Goal: Information Seeking & Learning: Check status

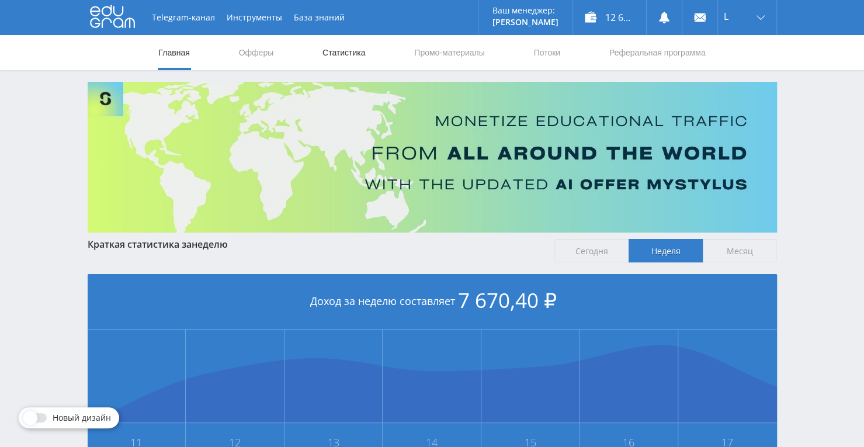
click at [329, 47] on link "Статистика" at bounding box center [344, 52] width 46 height 35
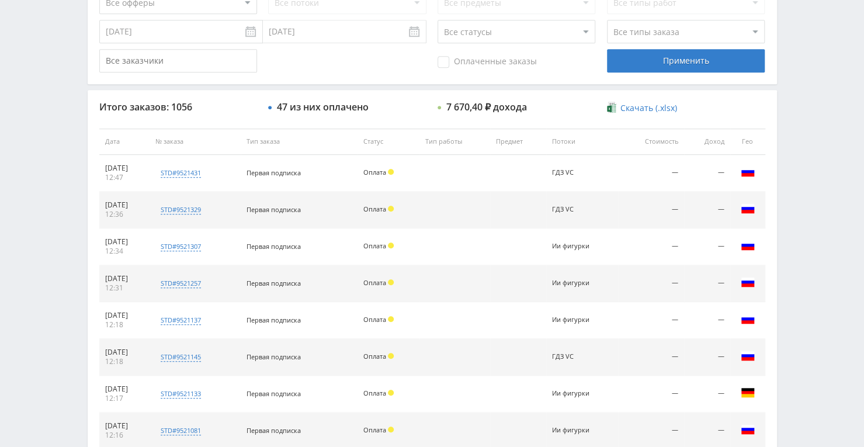
scroll to position [292, 0]
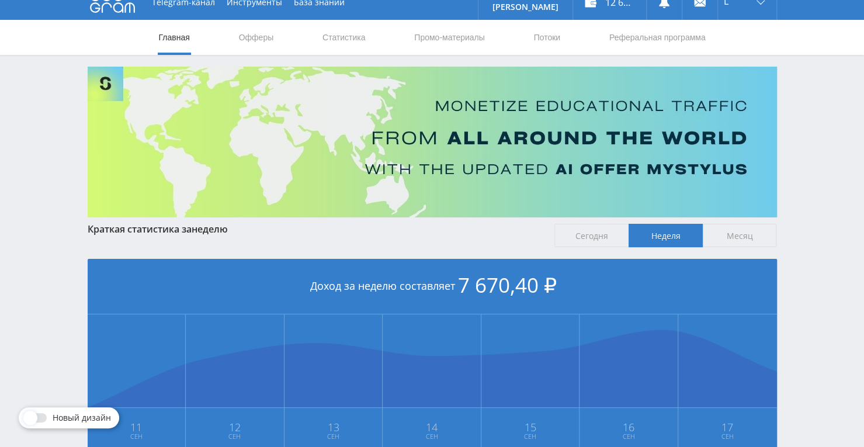
scroll to position [12, 0]
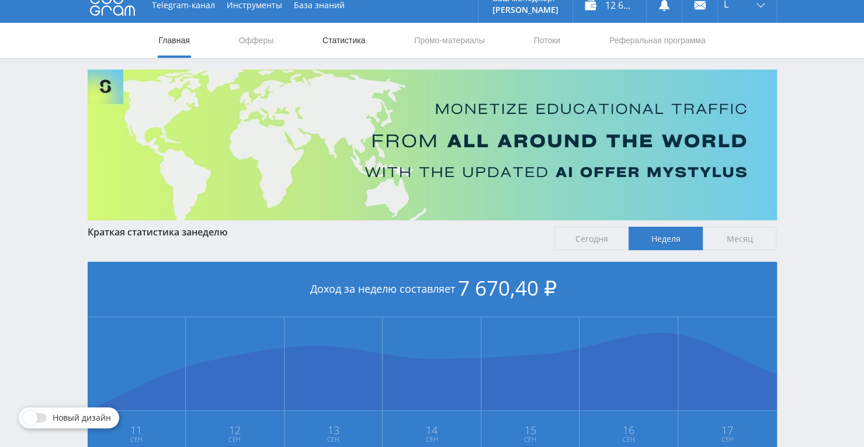
click at [337, 36] on link "Статистика" at bounding box center [344, 40] width 46 height 35
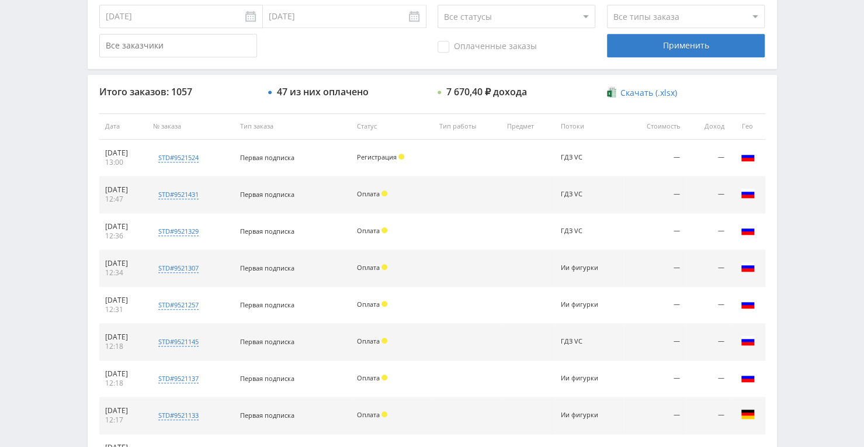
scroll to position [363, 0]
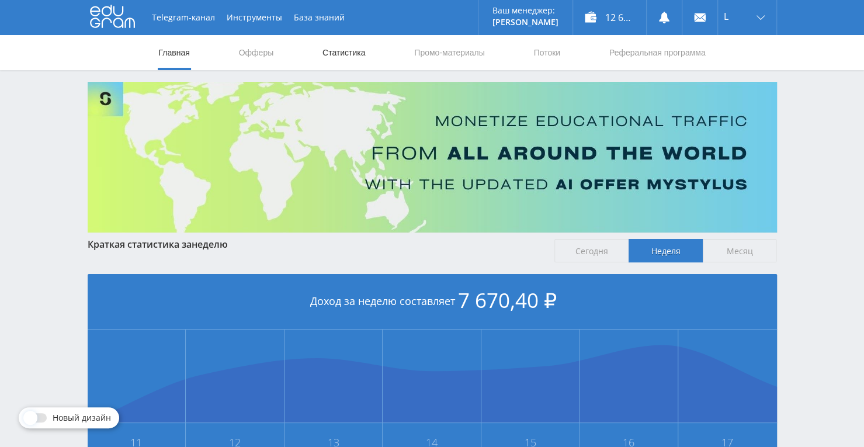
click at [335, 41] on link "Статистика" at bounding box center [344, 52] width 46 height 35
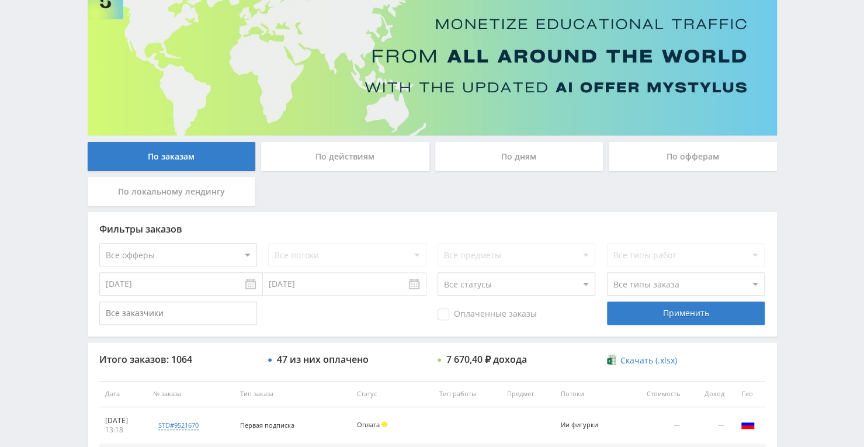
scroll to position [91, 0]
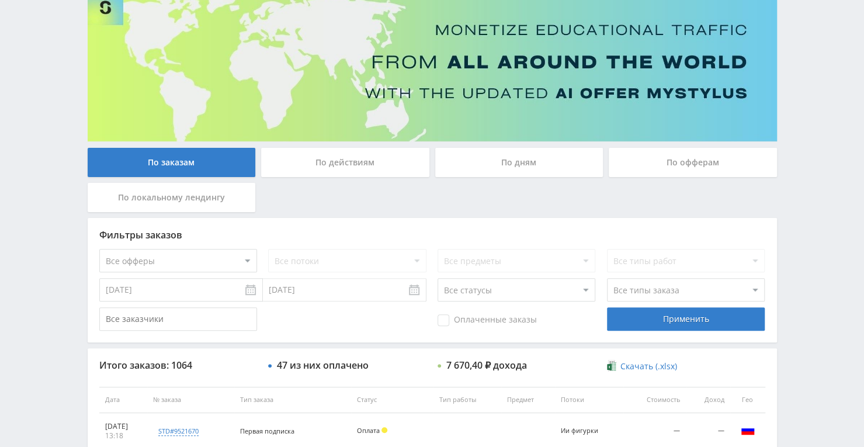
click at [489, 178] on div "По дням" at bounding box center [519, 165] width 174 height 35
click at [491, 165] on div "По дням" at bounding box center [519, 162] width 168 height 29
click at [0, 0] on input "По дням" at bounding box center [0, 0] width 0 height 0
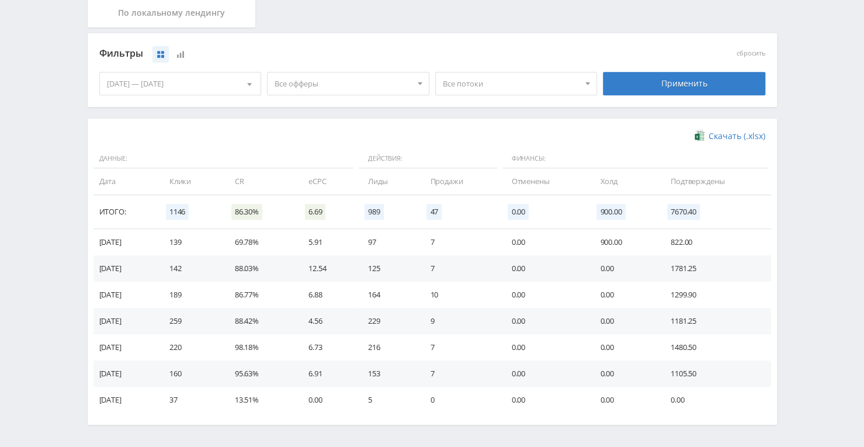
scroll to position [258, 0]
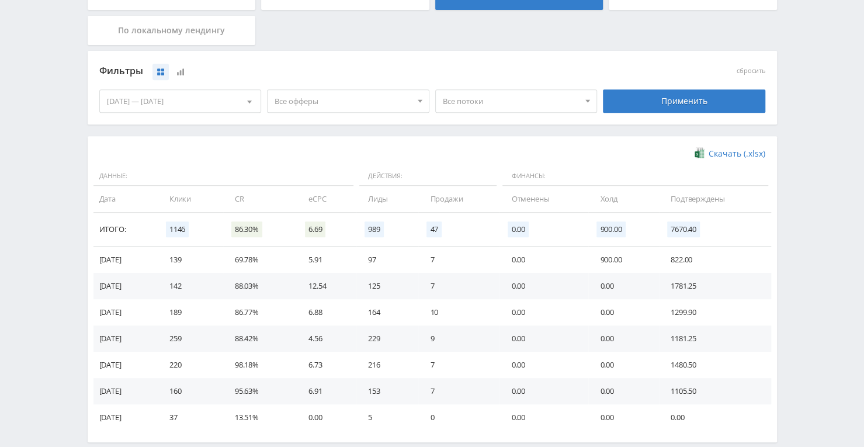
click at [396, 94] on span "Все офферы" at bounding box center [343, 101] width 137 height 22
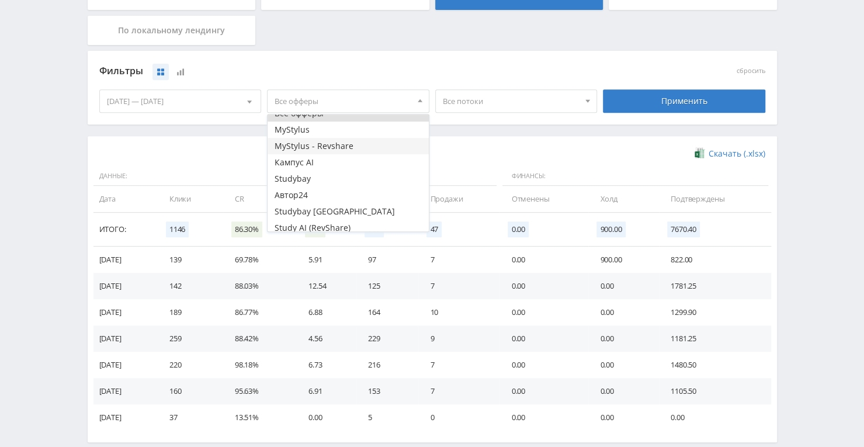
scroll to position [14, 0]
click at [353, 159] on button "Кампус AI" at bounding box center [348, 158] width 161 height 16
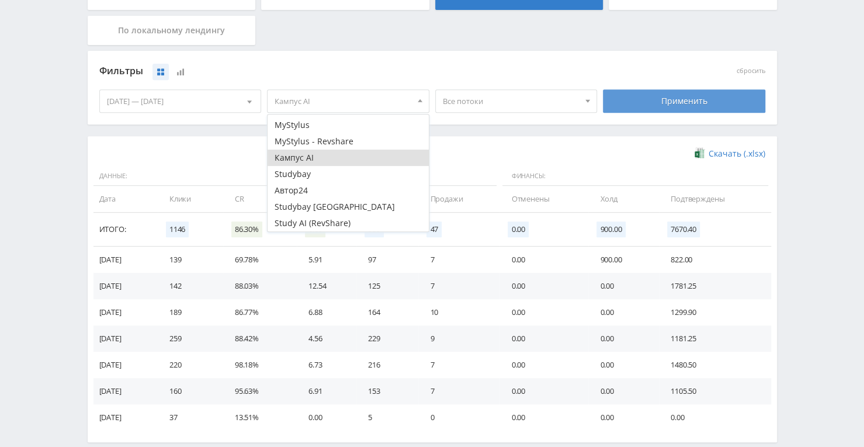
click at [650, 96] on div "Применить" at bounding box center [684, 100] width 162 height 23
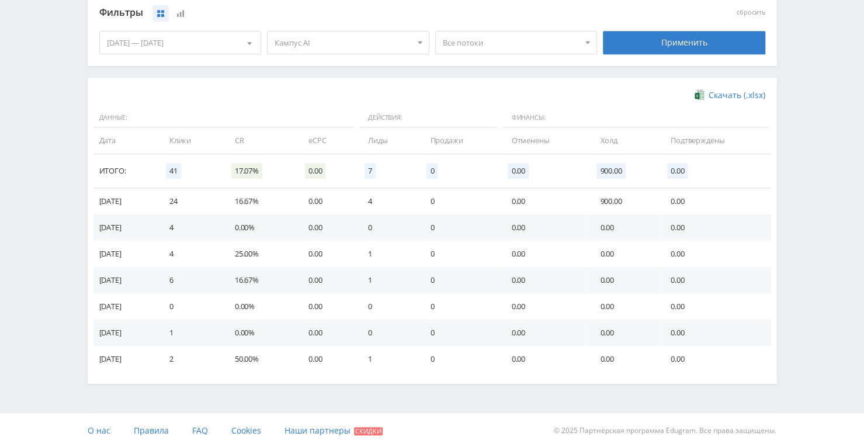
scroll to position [200, 0]
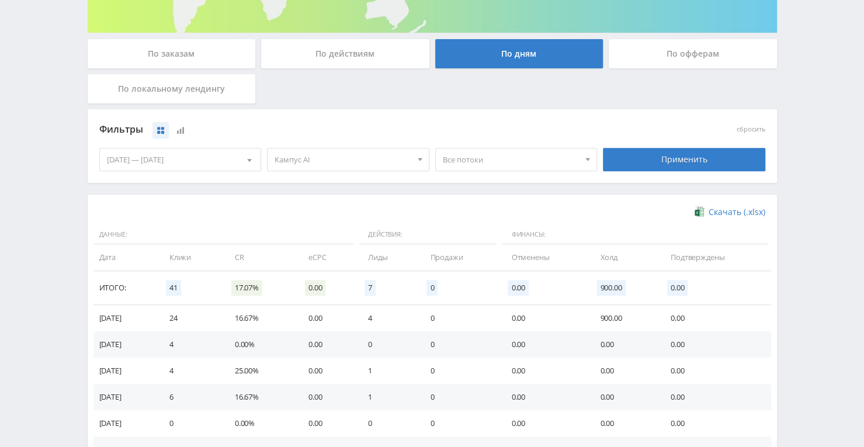
click at [216, 162] on div "11.09.2025 — 17.09.2025" at bounding box center [180, 159] width 161 height 22
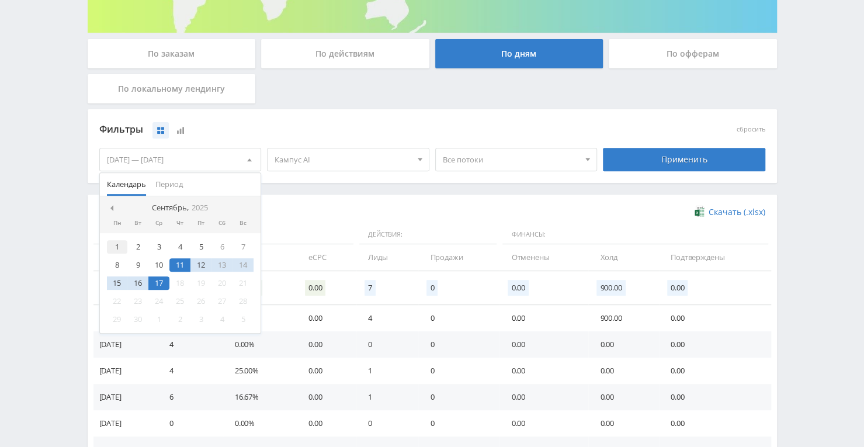
click at [112, 247] on div "1" at bounding box center [117, 246] width 21 height 13
click at [166, 283] on div "17" at bounding box center [158, 282] width 21 height 13
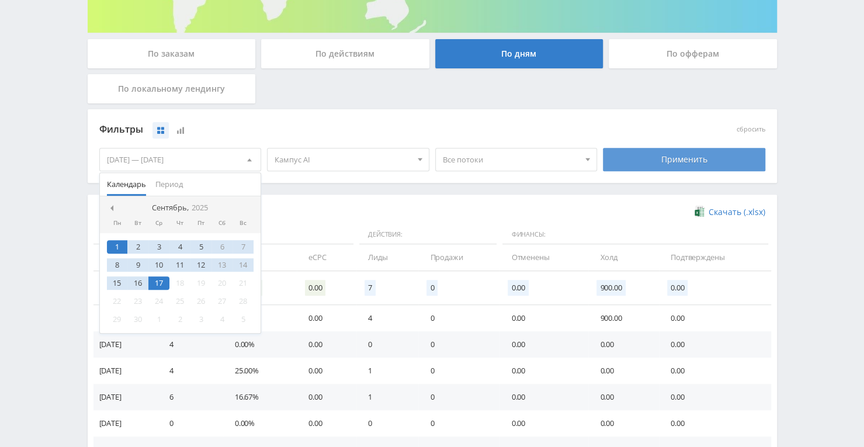
click at [668, 155] on div "Применить" at bounding box center [684, 159] width 162 height 23
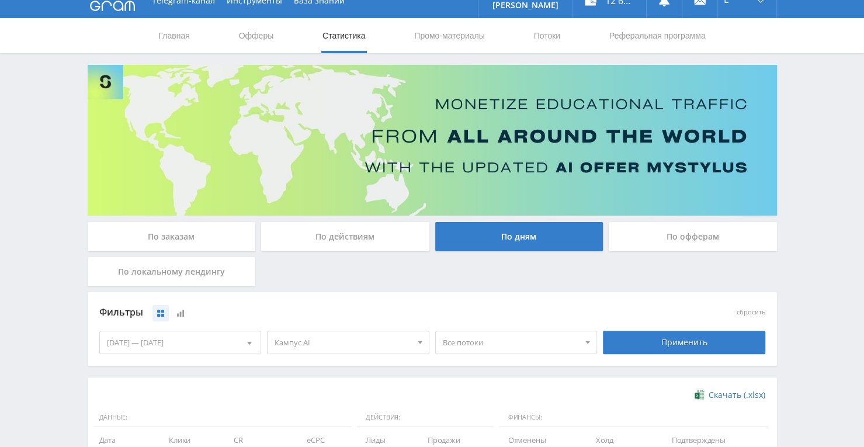
scroll to position [0, 0]
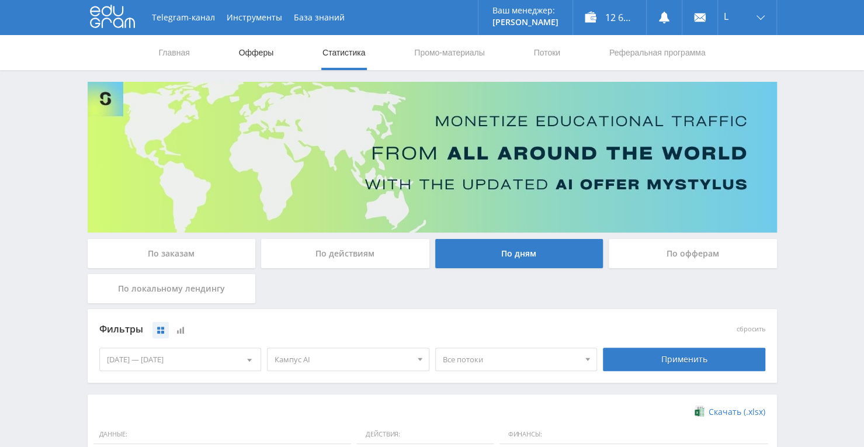
click at [254, 51] on link "Офферы" at bounding box center [256, 52] width 37 height 35
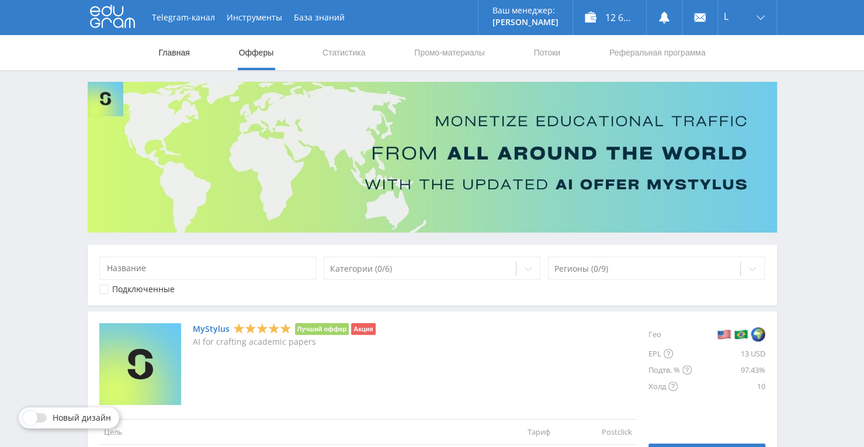
click at [185, 57] on link "Главная" at bounding box center [174, 52] width 33 height 35
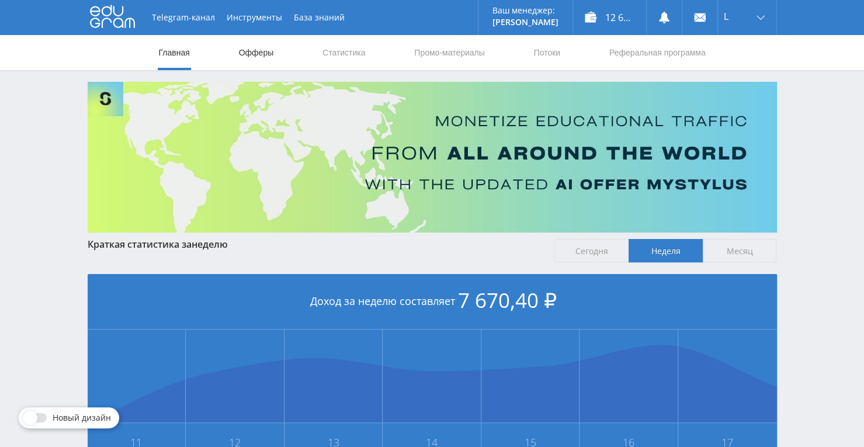
click at [269, 57] on link "Офферы" at bounding box center [256, 52] width 37 height 35
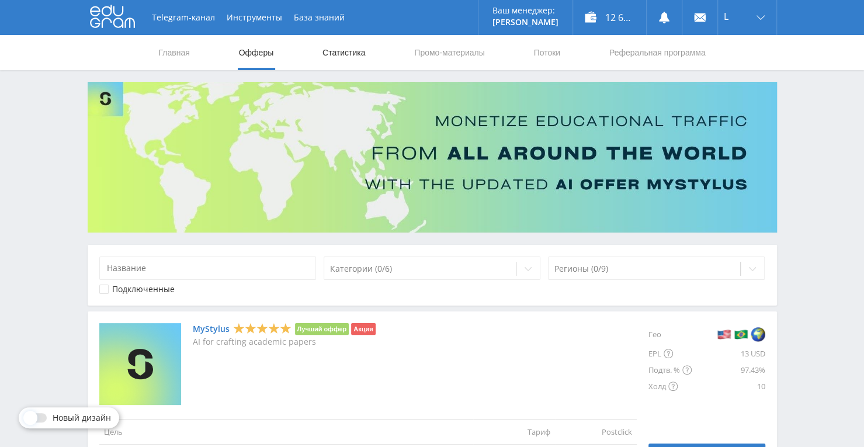
click at [337, 64] on link "Статистика" at bounding box center [344, 52] width 46 height 35
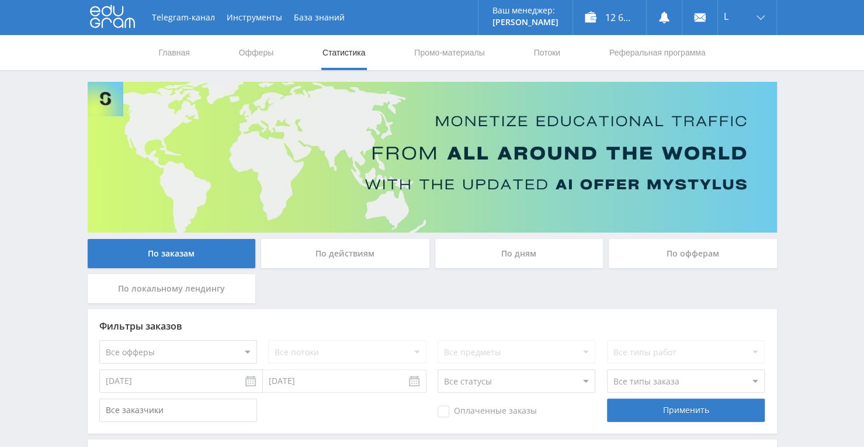
scroll to position [175, 0]
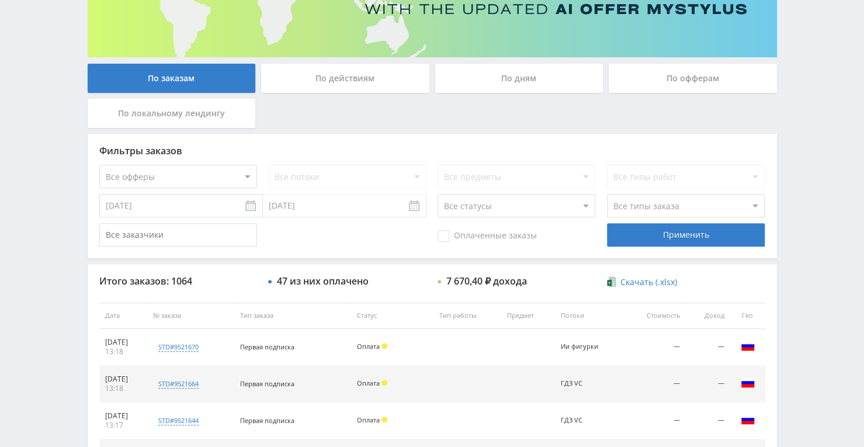
click at [528, 210] on select "Все статусы В аукционе В работе На гарантии Завершен Возврат Черновик" at bounding box center [517, 205] width 158 height 23
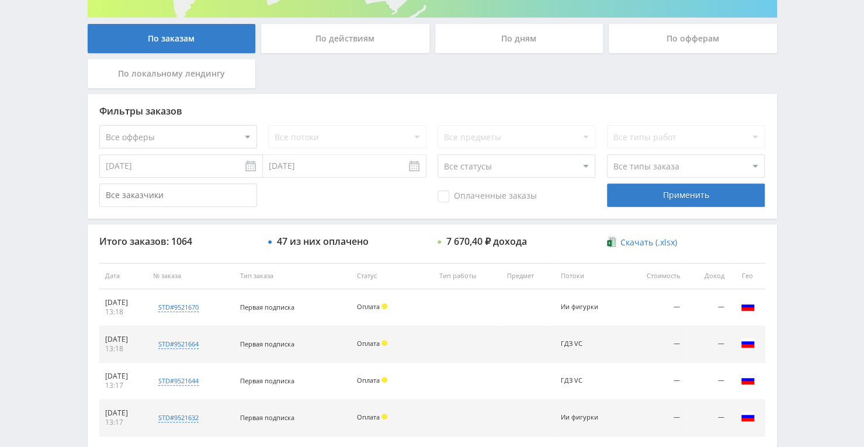
scroll to position [234, 0]
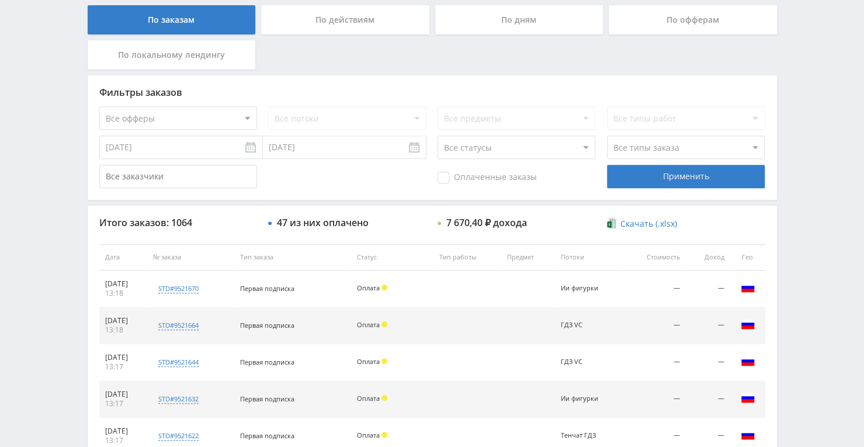
click at [626, 149] on select "Все типы заказа Ребилл Новый заказ" at bounding box center [686, 147] width 158 height 23
click at [582, 147] on select "Все статусы В аукционе В работе На гарантии Завершен Возврат Черновик" at bounding box center [517, 147] width 158 height 23
click at [169, 182] on input "text" at bounding box center [178, 176] width 158 height 23
click at [464, 150] on select "Все статусы В аукционе В работе На гарантии Завершен Возврат Черновик" at bounding box center [517, 147] width 158 height 23
click at [412, 296] on td "Оплата" at bounding box center [392, 289] width 82 height 37
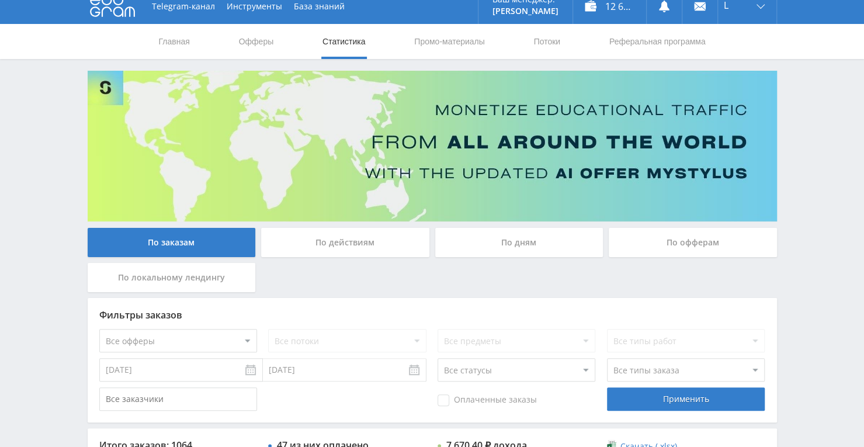
scroll to position [0, 0]
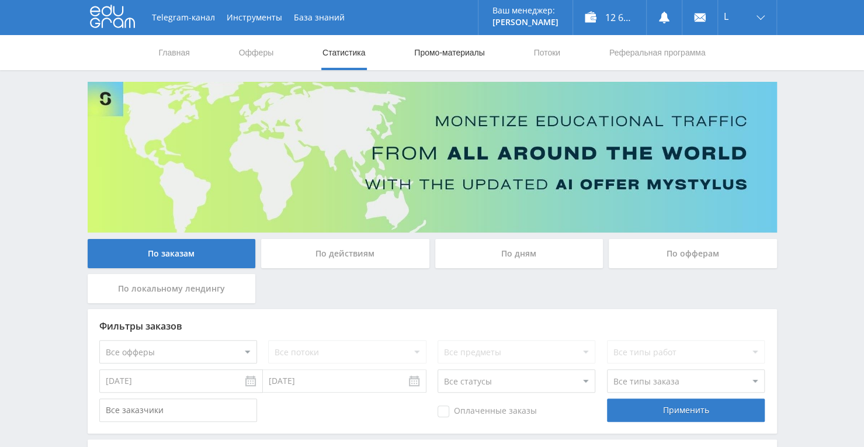
click at [450, 53] on link "Промо-материалы" at bounding box center [449, 52] width 72 height 35
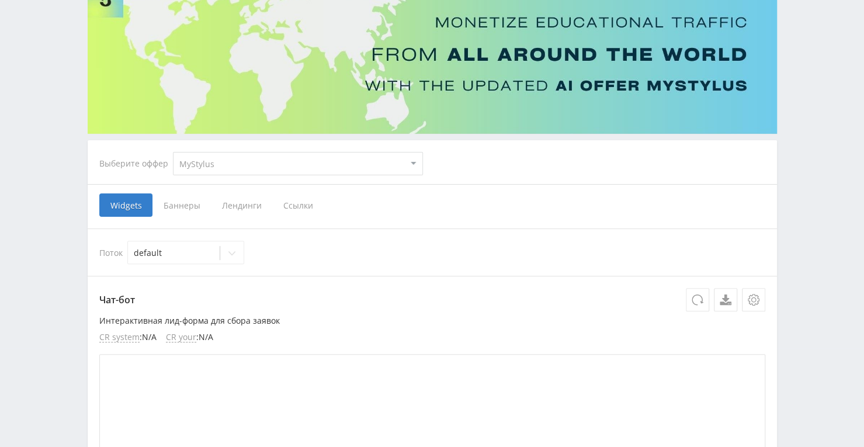
scroll to position [117, 0]
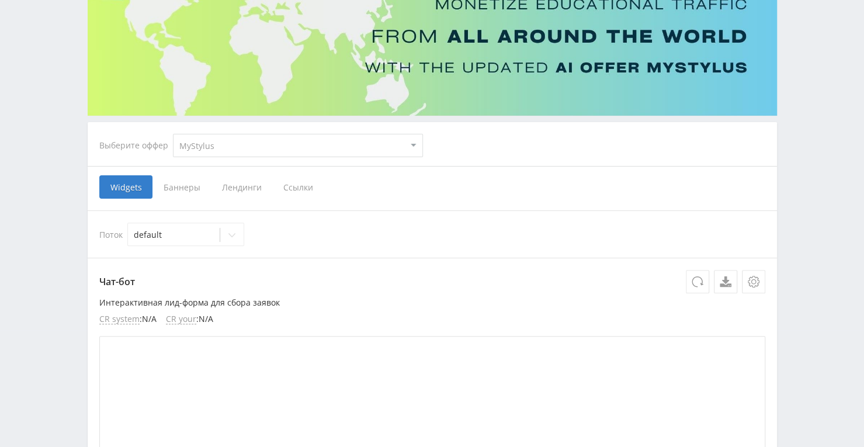
click at [399, 148] on select "MyStylus MyStylus - Revshare Кампус AI Studybay Автор24 Studybay Brazil Study A…" at bounding box center [298, 145] width 250 height 23
select select "376"
click at [173, 134] on select "MyStylus MyStylus - Revshare Кампус AI Studybay Автор24 Studybay Brazil Study A…" at bounding box center [298, 145] width 250 height 23
select select "376"
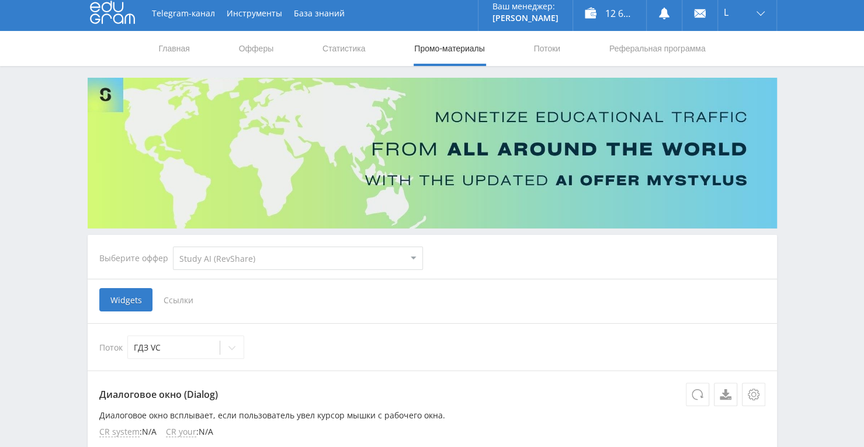
scroll to position [0, 0]
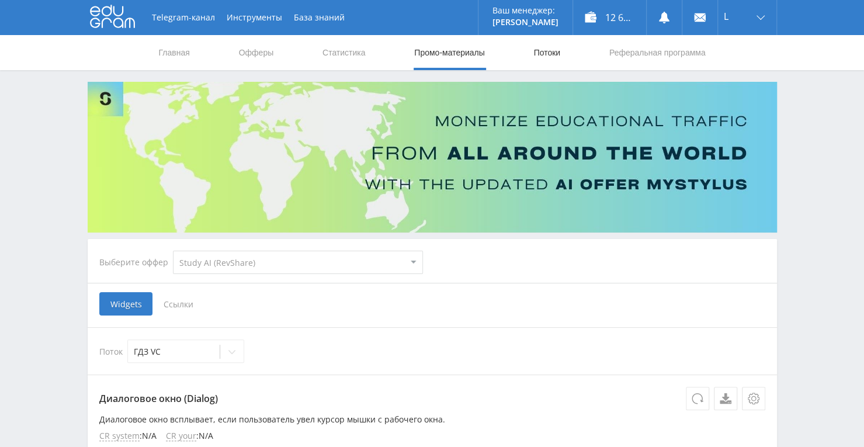
click at [561, 54] on link "Потоки" at bounding box center [546, 52] width 29 height 35
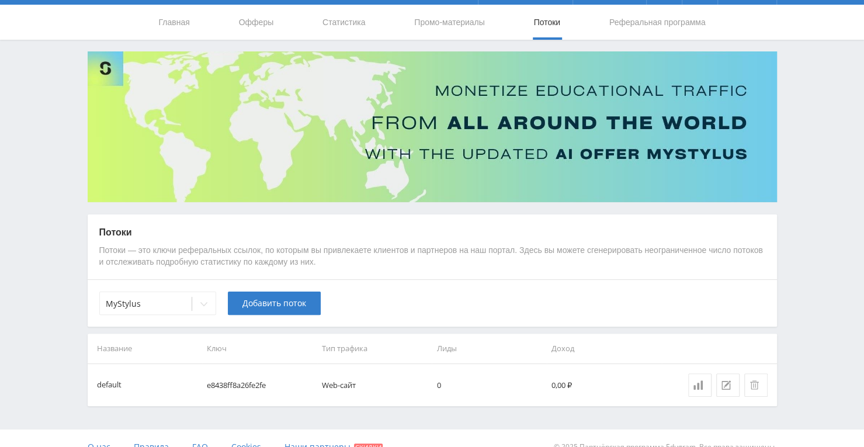
scroll to position [47, 0]
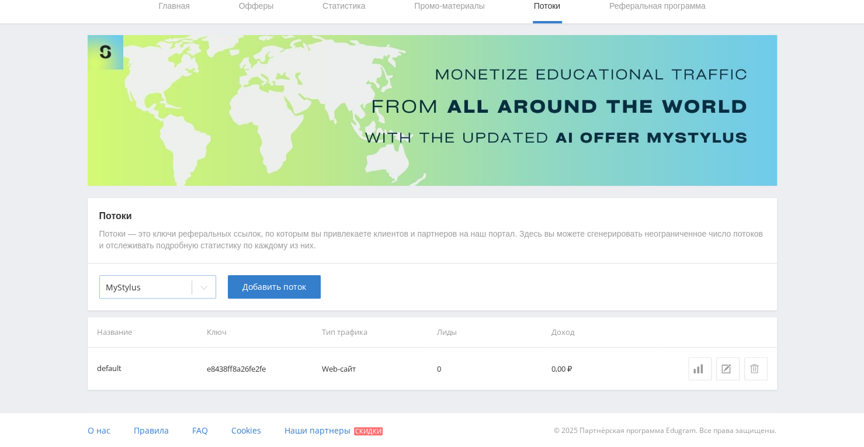
click at [206, 282] on div at bounding box center [203, 287] width 23 height 23
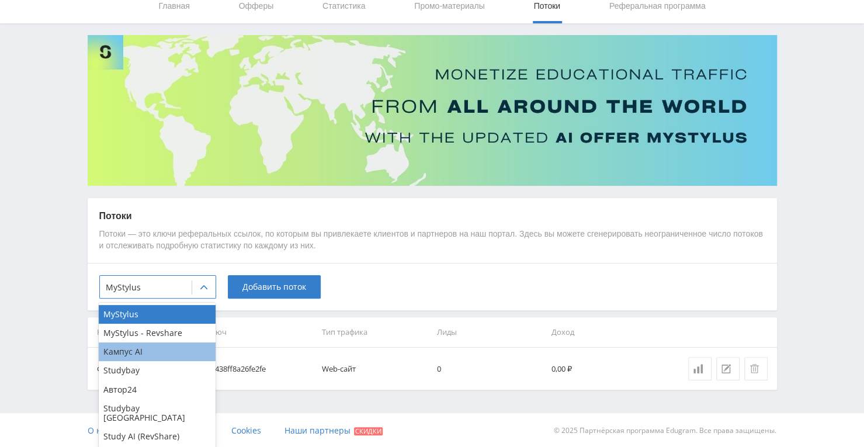
click at [185, 351] on div "Кампус AI" at bounding box center [157, 351] width 117 height 19
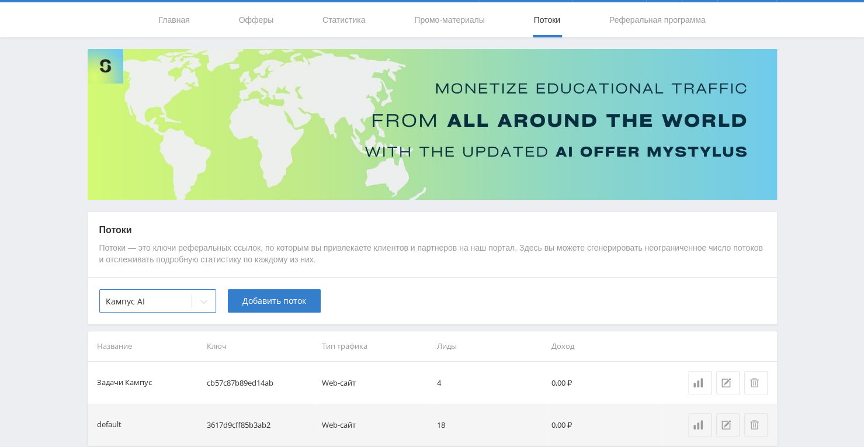
scroll to position [0, 0]
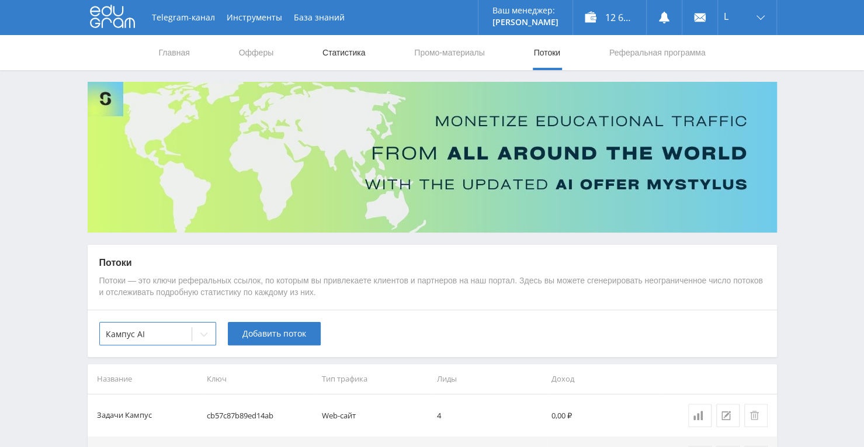
click at [337, 56] on link "Статистика" at bounding box center [344, 52] width 46 height 35
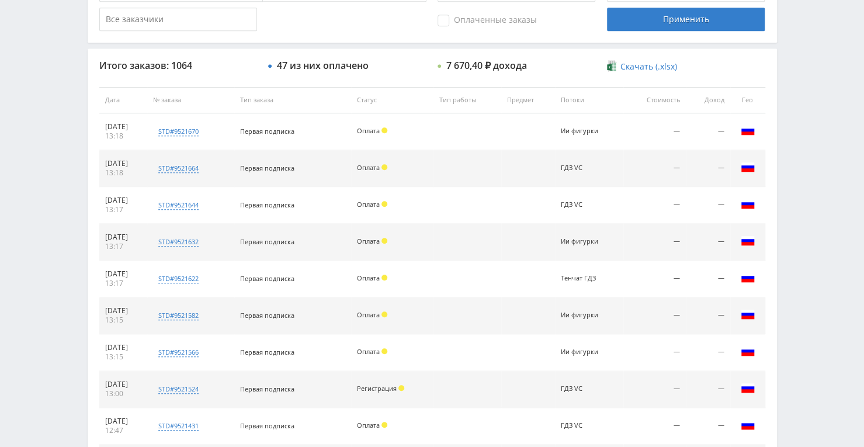
scroll to position [409, 0]
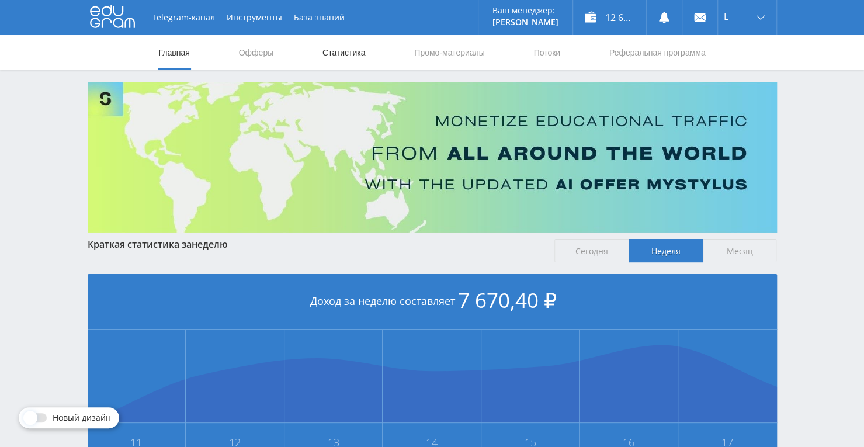
click at [356, 51] on link "Статистика" at bounding box center [344, 52] width 46 height 35
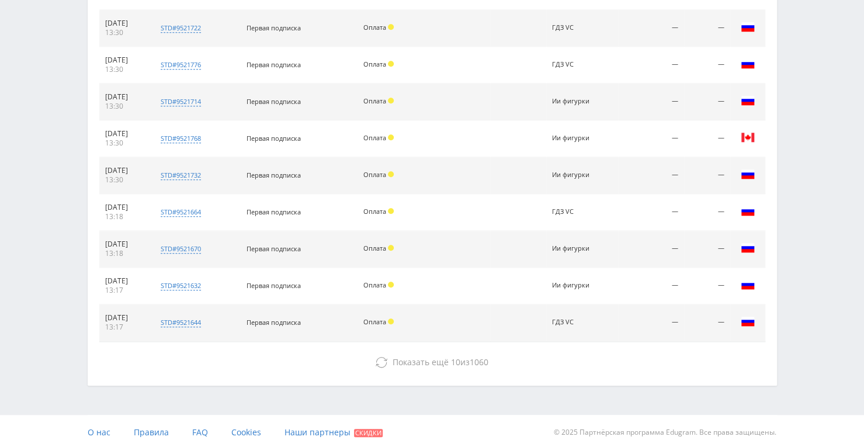
scroll to position [414, 0]
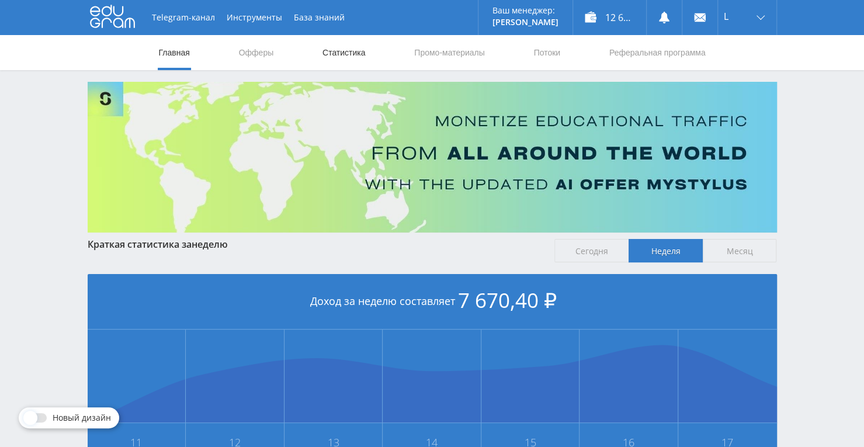
click at [345, 54] on link "Статистика" at bounding box center [344, 52] width 46 height 35
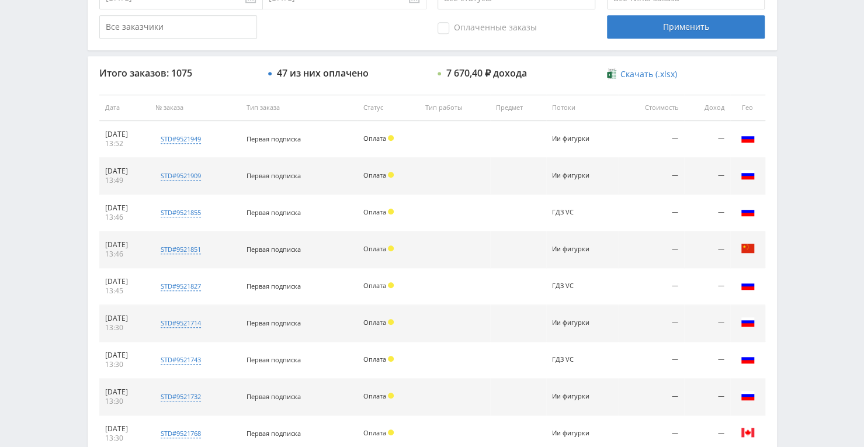
scroll to position [91, 0]
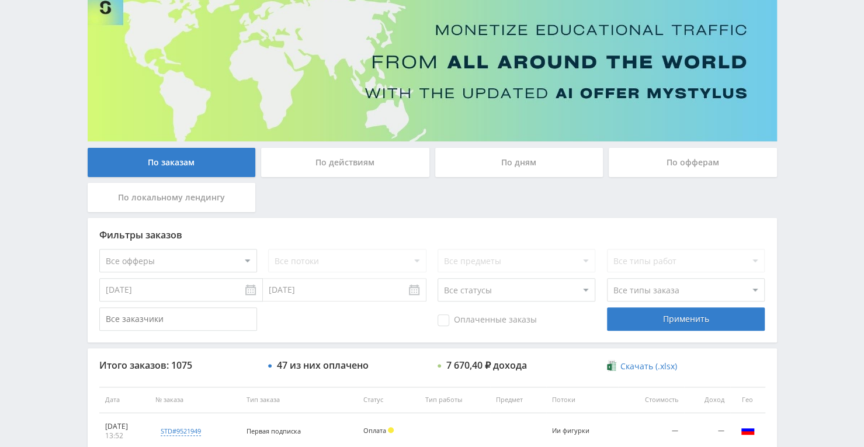
click at [512, 167] on div "По дням" at bounding box center [519, 162] width 168 height 29
click at [0, 0] on input "По дням" at bounding box center [0, 0] width 0 height 0
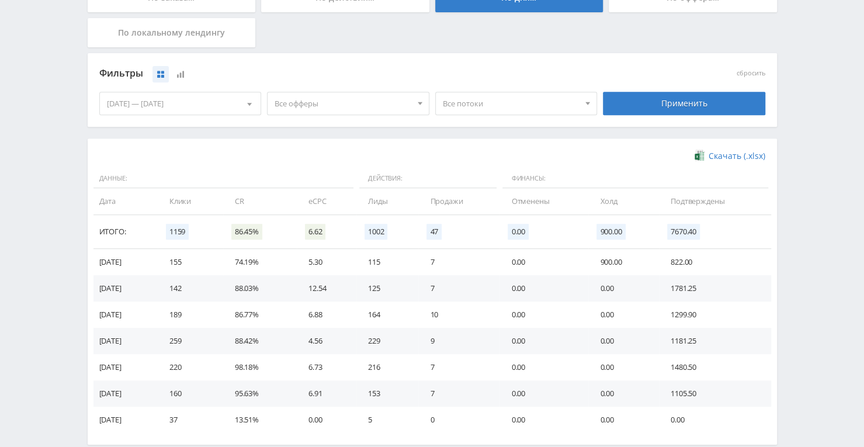
scroll to position [266, 0]
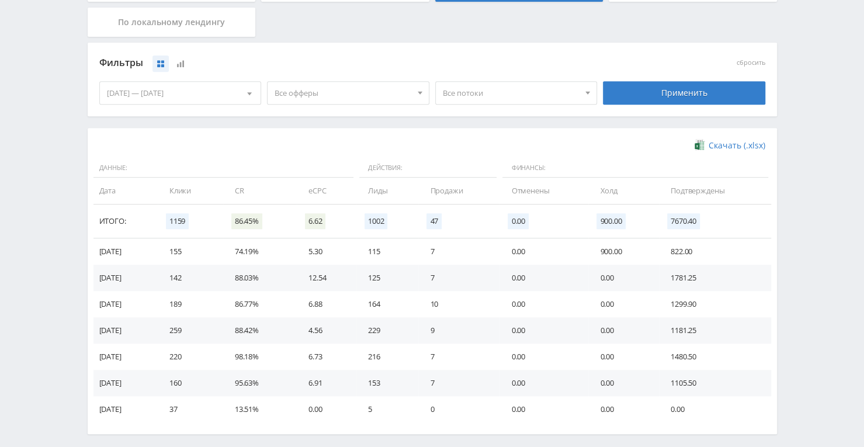
click at [418, 362] on td "216" at bounding box center [387, 357] width 62 height 26
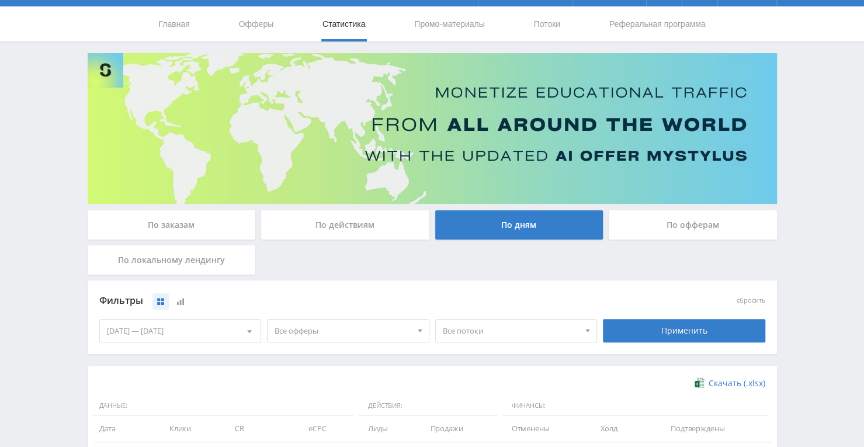
scroll to position [0, 0]
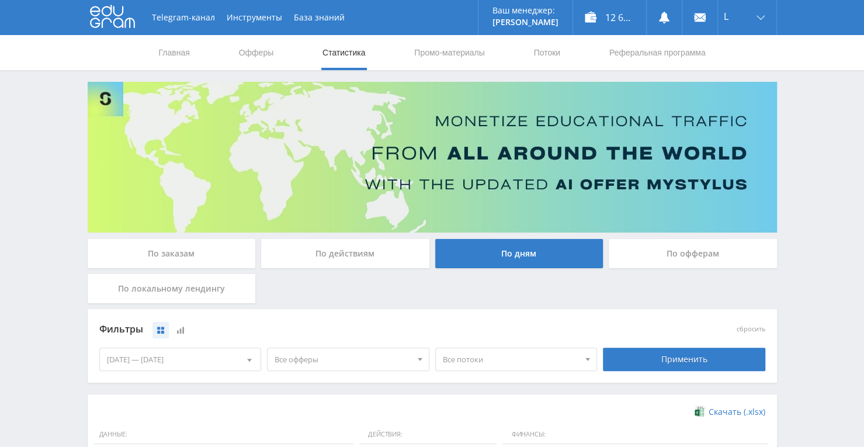
click at [185, 256] on div "По заказам" at bounding box center [172, 253] width 168 height 29
click at [0, 0] on input "По заказам" at bounding box center [0, 0] width 0 height 0
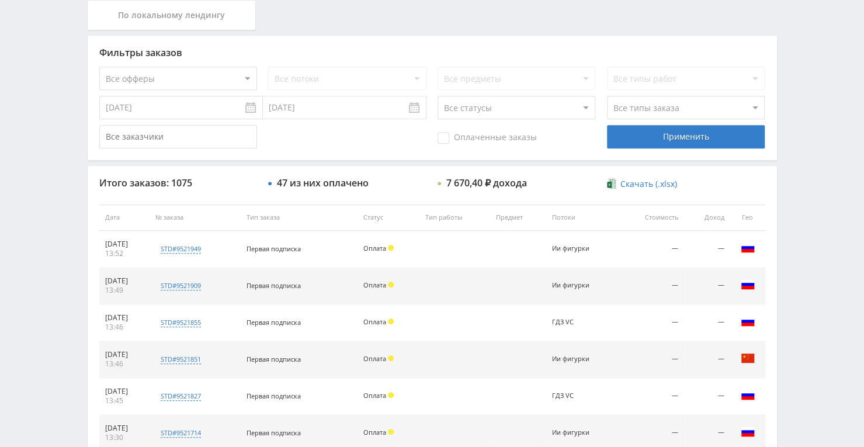
scroll to position [292, 0]
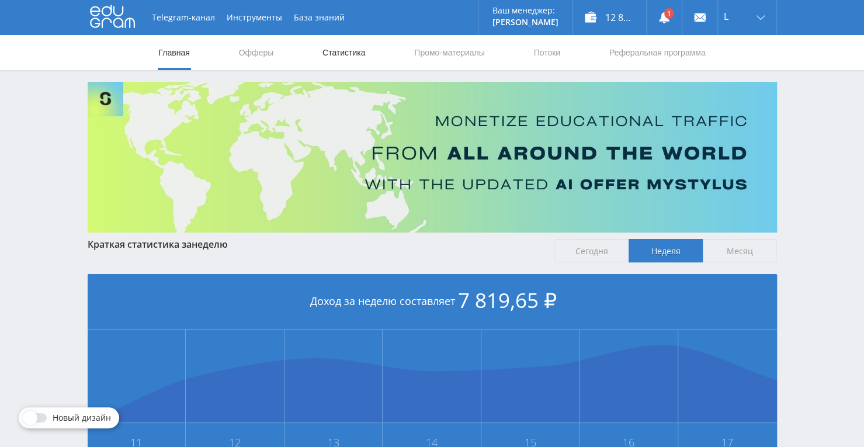
click at [341, 45] on link "Статистика" at bounding box center [344, 52] width 46 height 35
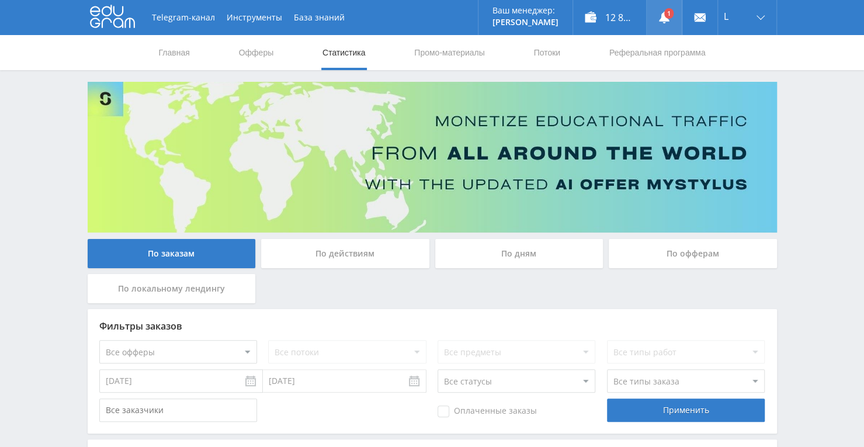
click at [665, 12] on link at bounding box center [664, 17] width 35 height 35
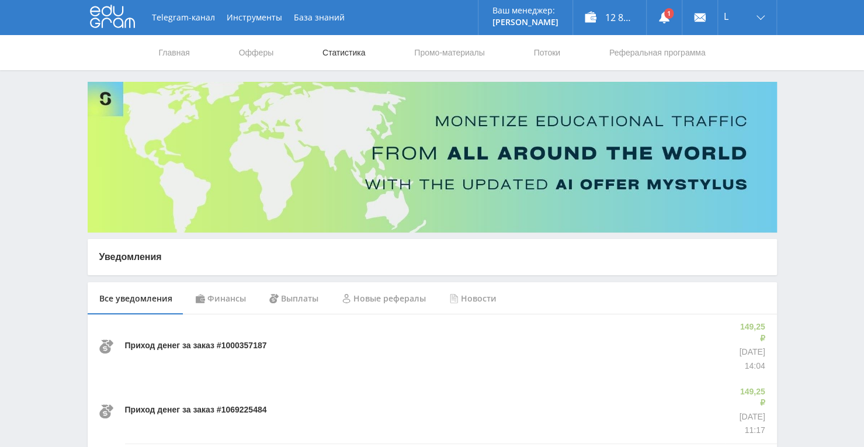
click at [341, 49] on link "Статистика" at bounding box center [344, 52] width 46 height 35
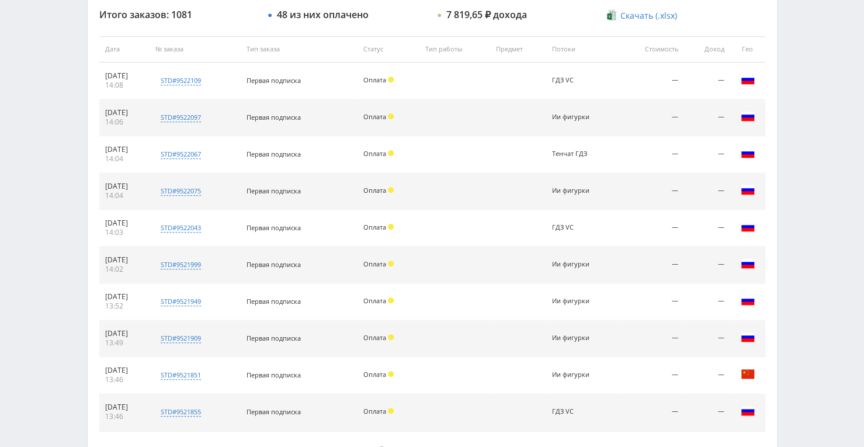
scroll to position [531, 0]
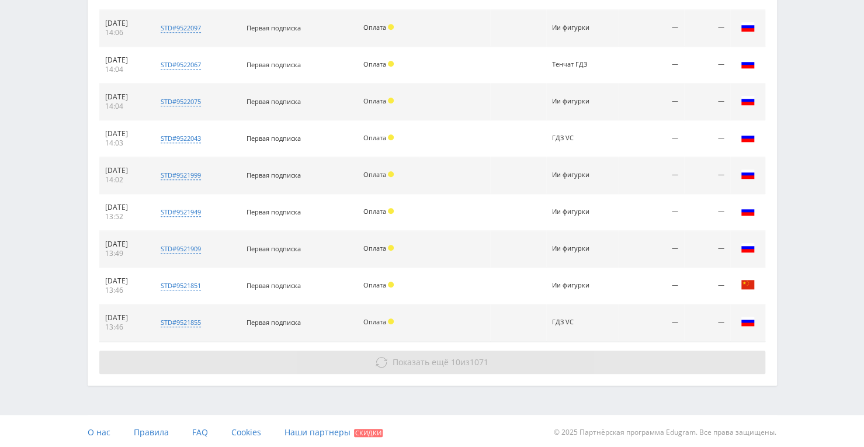
click at [409, 367] on button "Показать ещё 10 из 1071" at bounding box center [432, 362] width 666 height 23
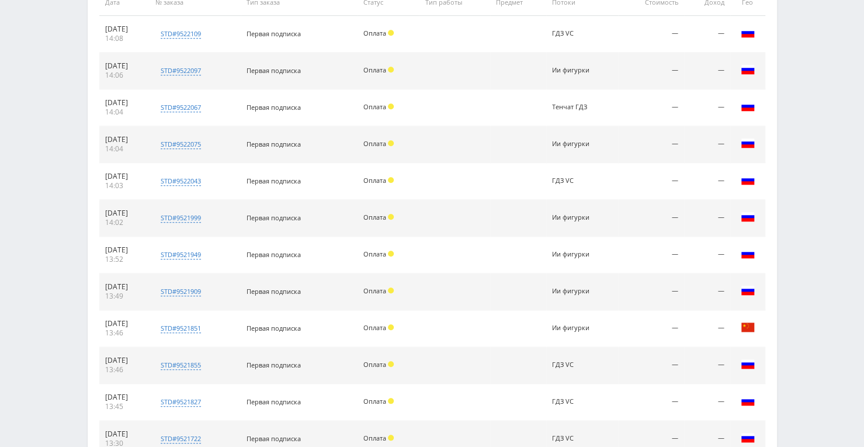
scroll to position [897, 0]
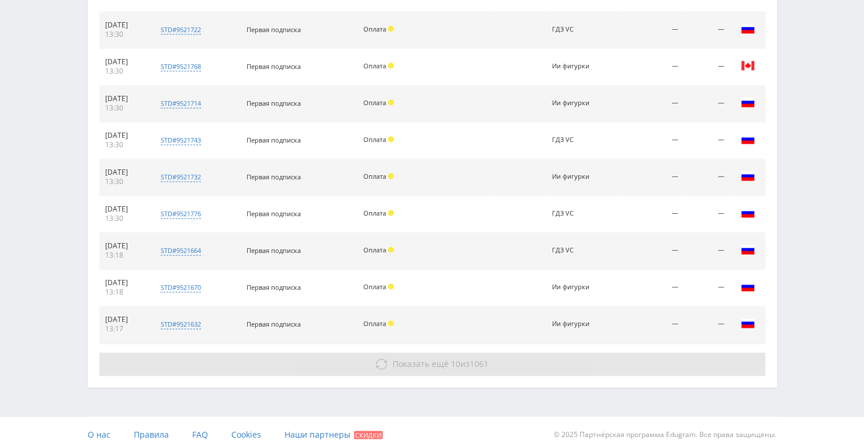
click at [398, 358] on span "Показать ещё" at bounding box center [421, 363] width 56 height 11
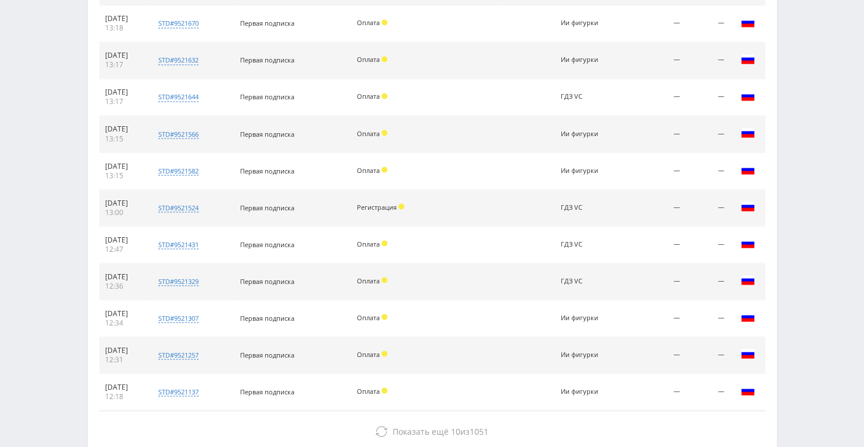
scroll to position [1227, 0]
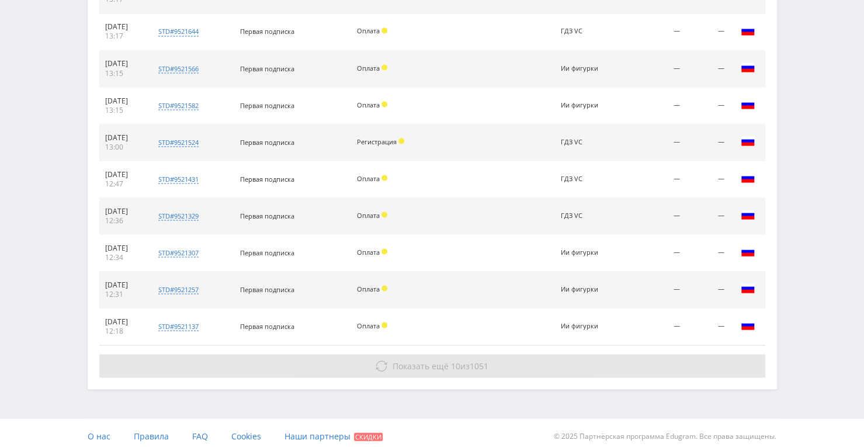
click at [401, 354] on button "Показать ещё 10 из 1051" at bounding box center [432, 365] width 666 height 23
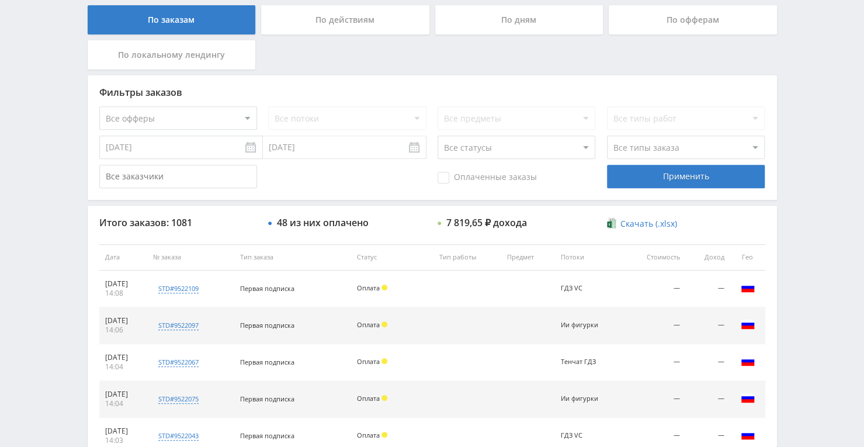
scroll to position [0, 0]
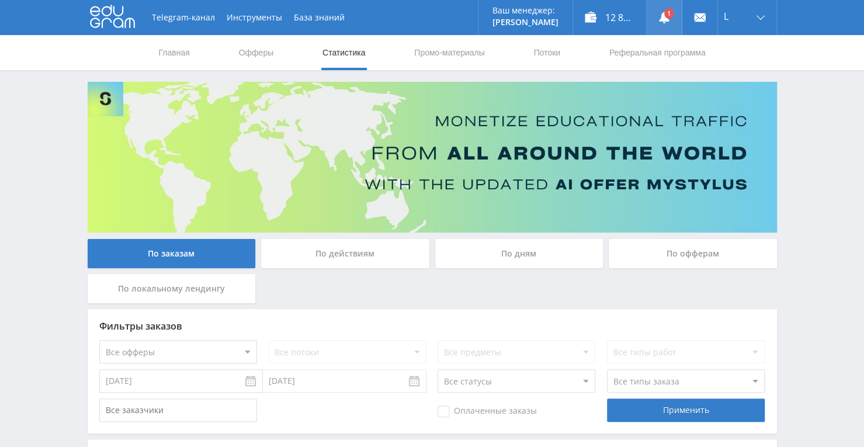
click at [666, 17] on link at bounding box center [664, 17] width 35 height 35
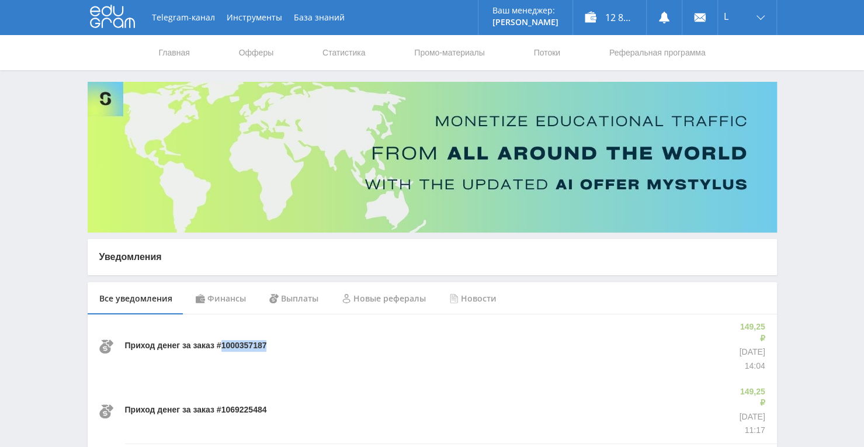
drag, startPoint x: 273, startPoint y: 339, endPoint x: 219, endPoint y: 337, distance: 55.0
click at [219, 337] on div "Приход денег за заказ #1000357187" at bounding box center [425, 346] width 600 height 64
copy p "1000357187"
click at [341, 46] on link "Статистика" at bounding box center [344, 52] width 46 height 35
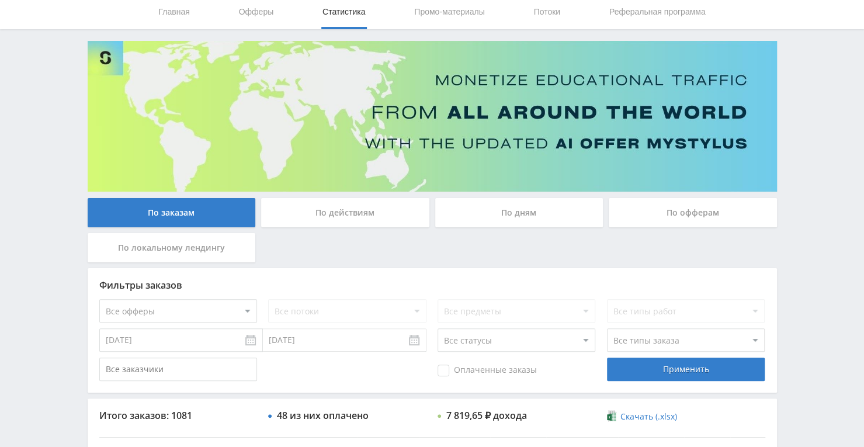
scroll to position [58, 0]
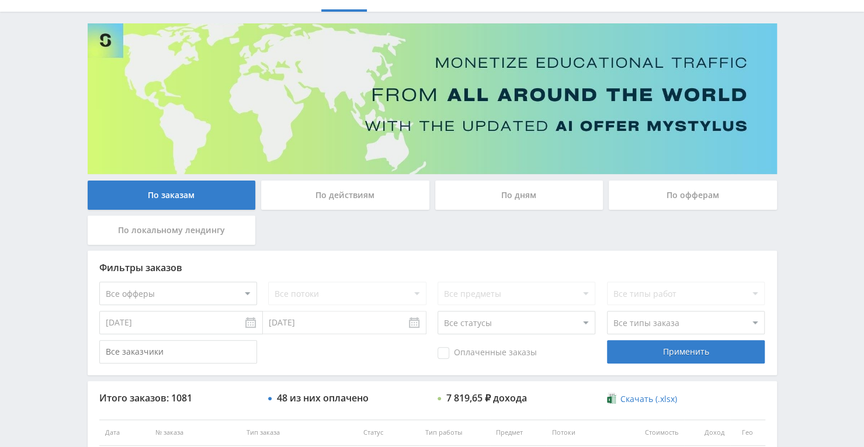
click at [251, 291] on select "Все офферы MyStylus MyStylus - Revshare Кампус AI Studybay Автор24 Studybay Bra…" at bounding box center [178, 293] width 158 height 23
click at [625, 320] on select "Все типы заказа Ребилл Новый заказ" at bounding box center [686, 322] width 158 height 23
click at [554, 321] on select "Все статусы В аукционе В работе На гарантии Завершен Возврат Черновик" at bounding box center [517, 322] width 158 height 23
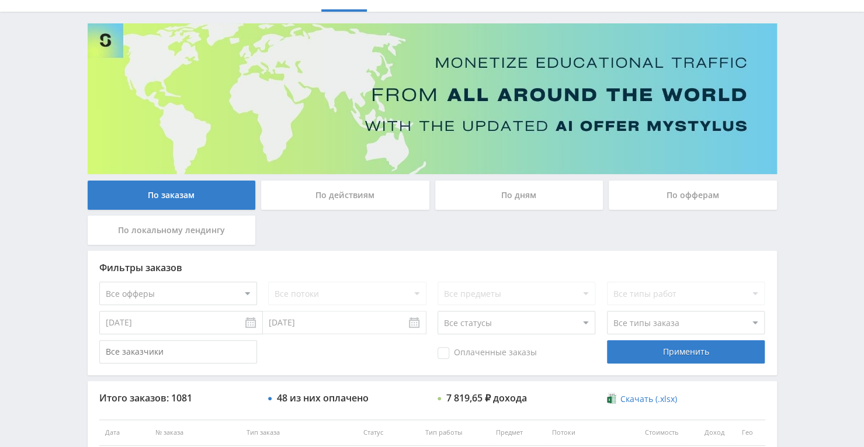
click at [554, 321] on select "Все статусы В аукционе В работе На гарантии Завершен Возврат Черновик" at bounding box center [517, 322] width 158 height 23
click at [378, 358] on div "Оплаченные заказы Применить" at bounding box center [432, 351] width 666 height 23
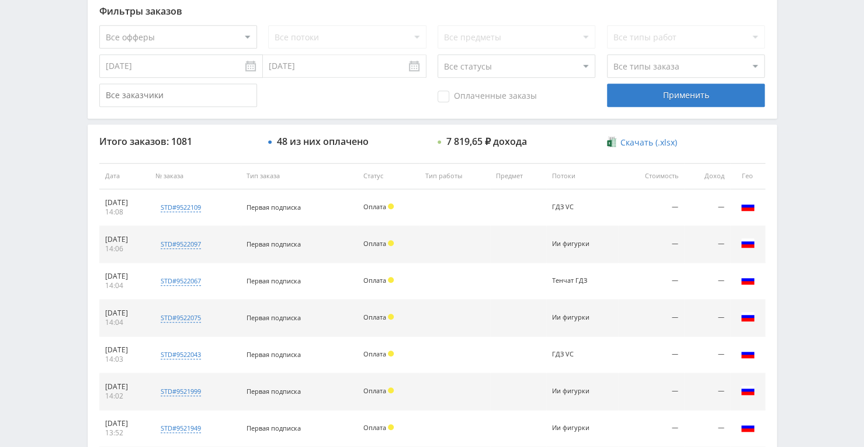
scroll to position [351, 0]
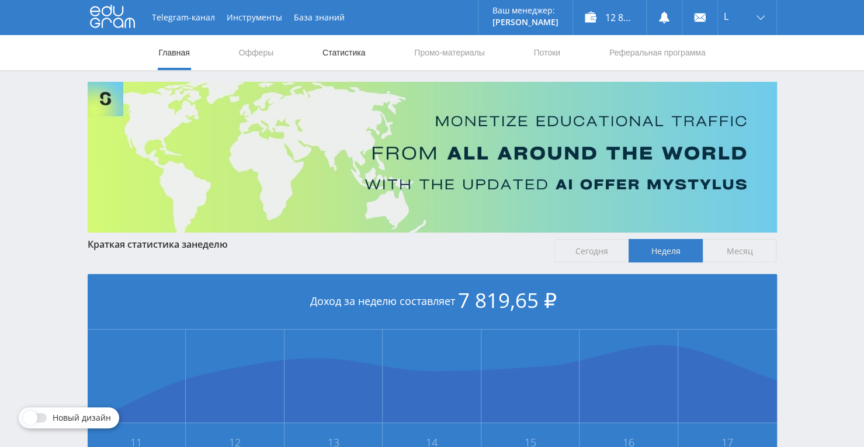
click at [342, 54] on link "Статистика" at bounding box center [344, 52] width 46 height 35
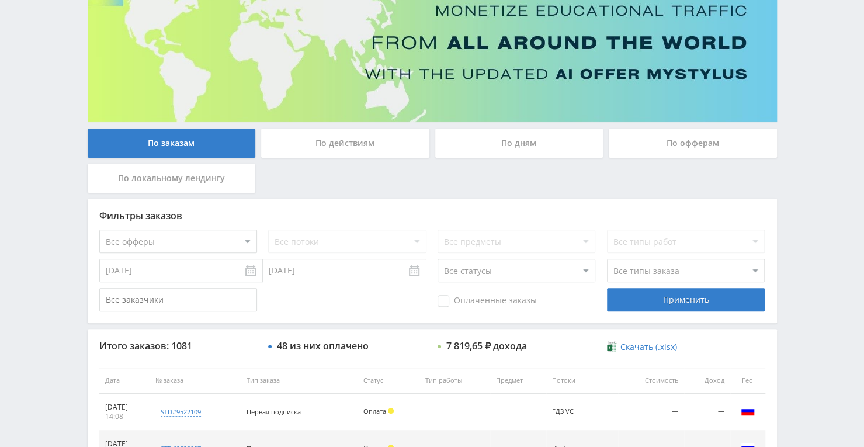
scroll to position [91, 0]
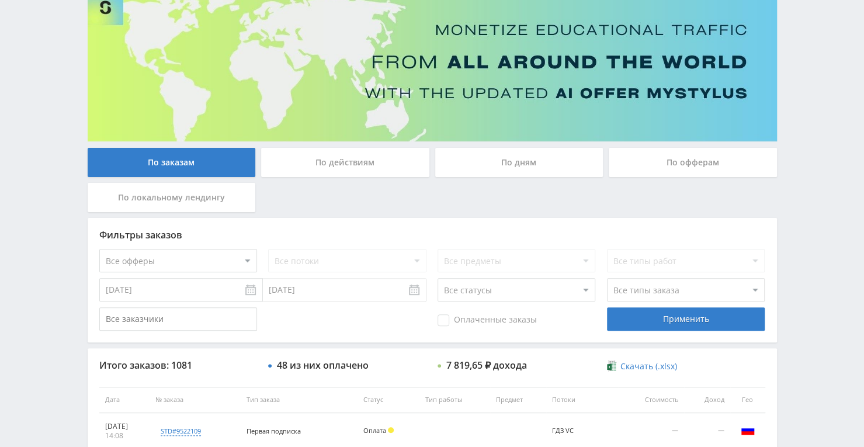
click at [570, 159] on div "По дням" at bounding box center [519, 162] width 168 height 29
click at [0, 0] on input "По дням" at bounding box center [0, 0] width 0 height 0
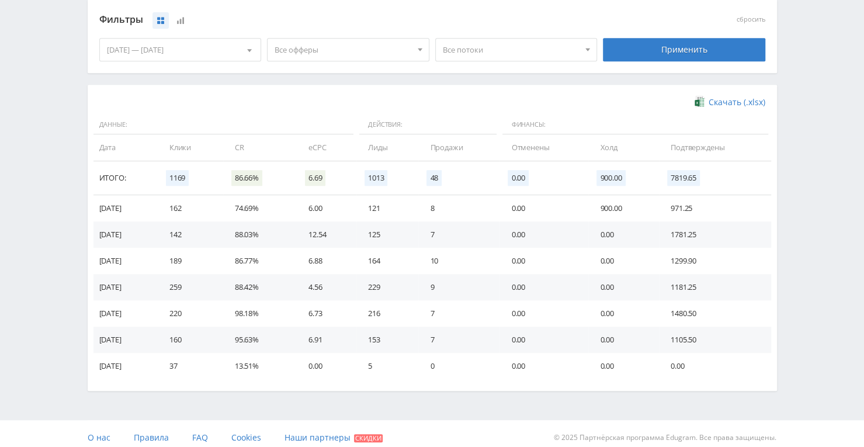
scroll to position [317, 0]
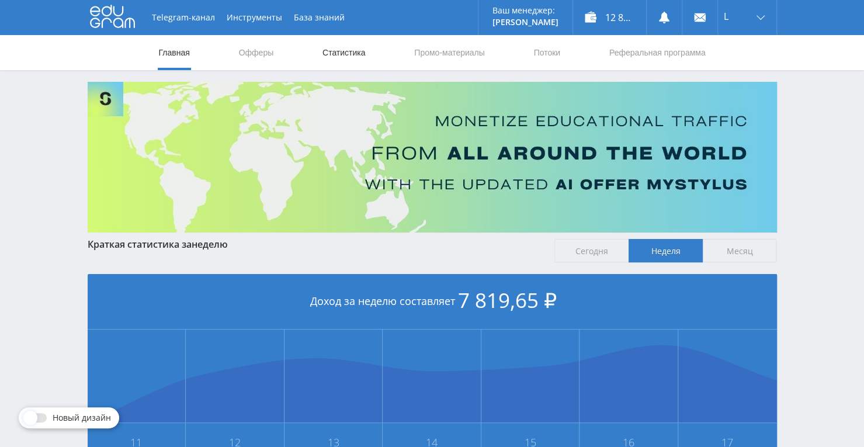
click at [346, 52] on link "Статистика" at bounding box center [344, 52] width 46 height 35
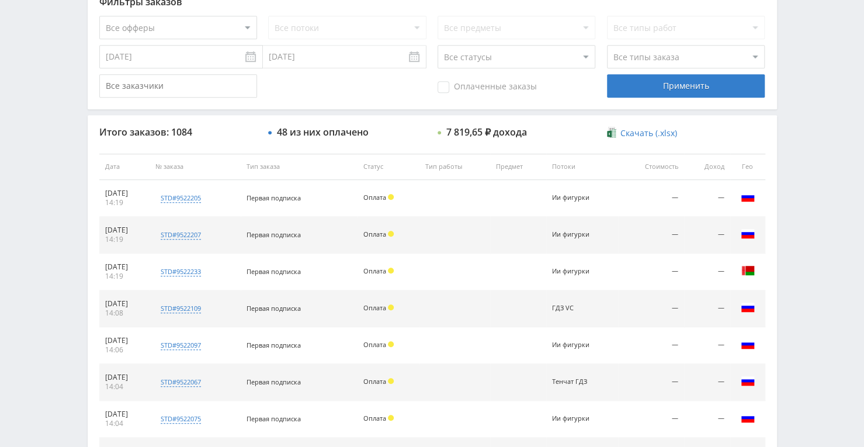
scroll to position [351, 0]
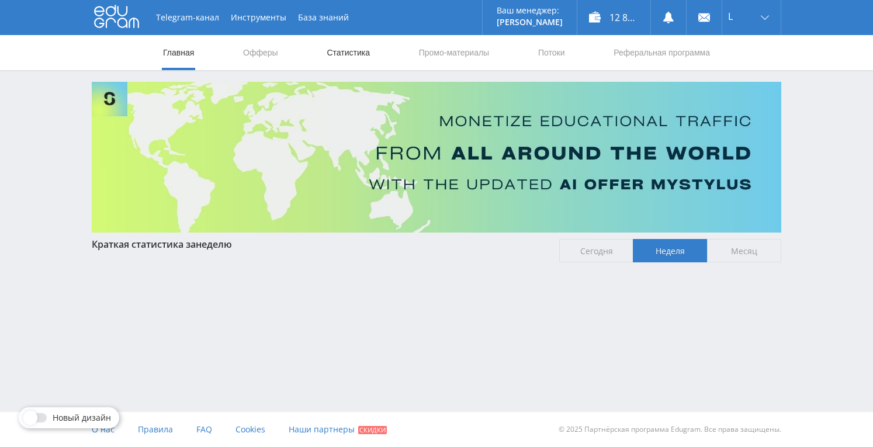
click at [349, 54] on link "Статистика" at bounding box center [348, 52] width 46 height 35
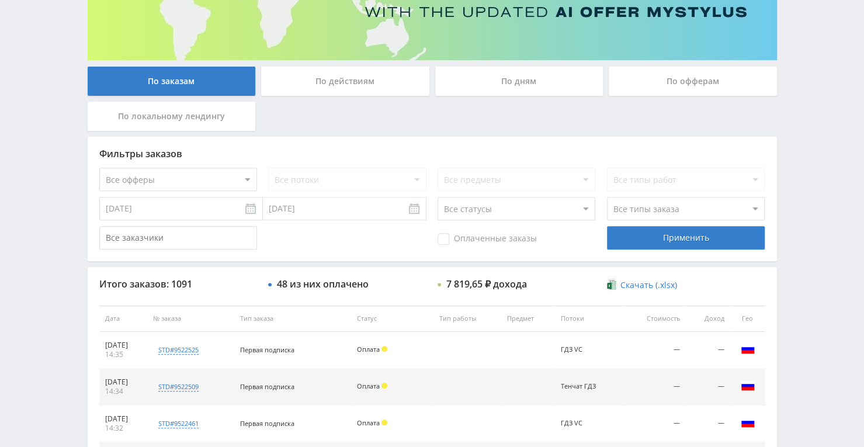
scroll to position [150, 0]
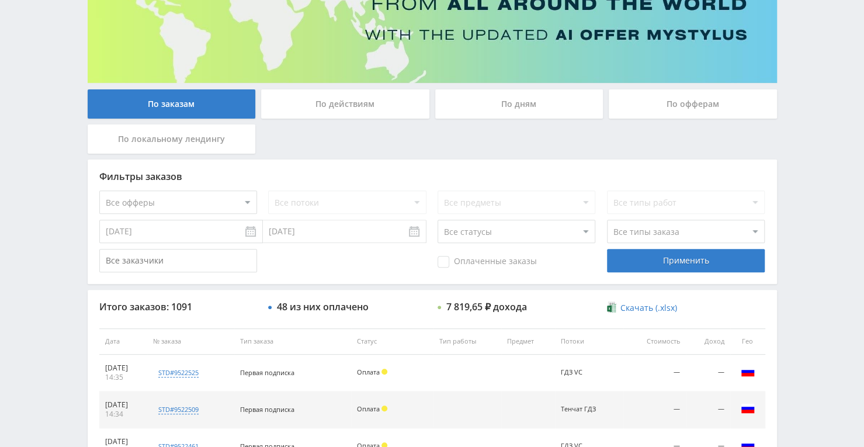
click at [558, 100] on div "По дням" at bounding box center [519, 103] width 168 height 29
click at [0, 0] on input "По дням" at bounding box center [0, 0] width 0 height 0
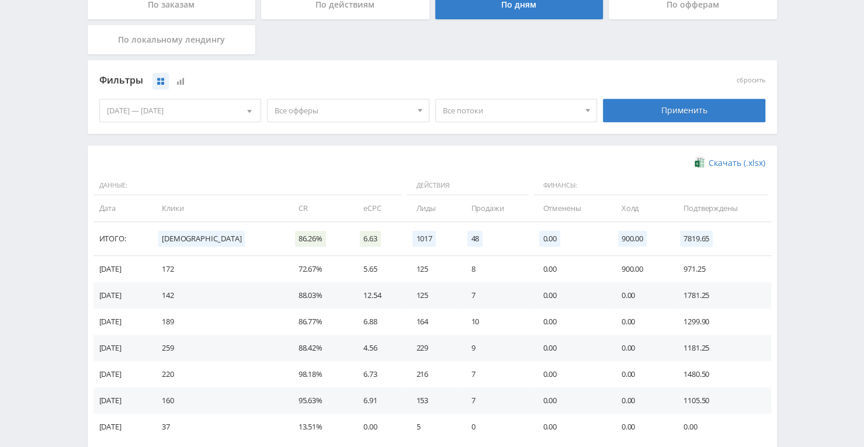
scroll to position [266, 0]
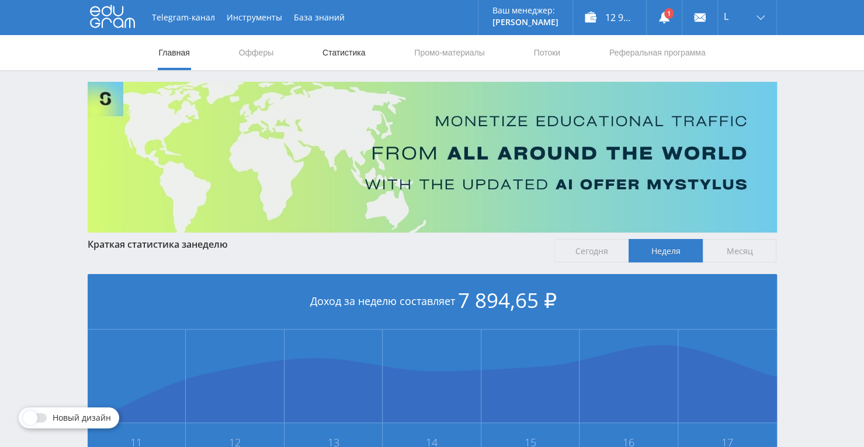
click at [335, 48] on link "Статистика" at bounding box center [344, 52] width 46 height 35
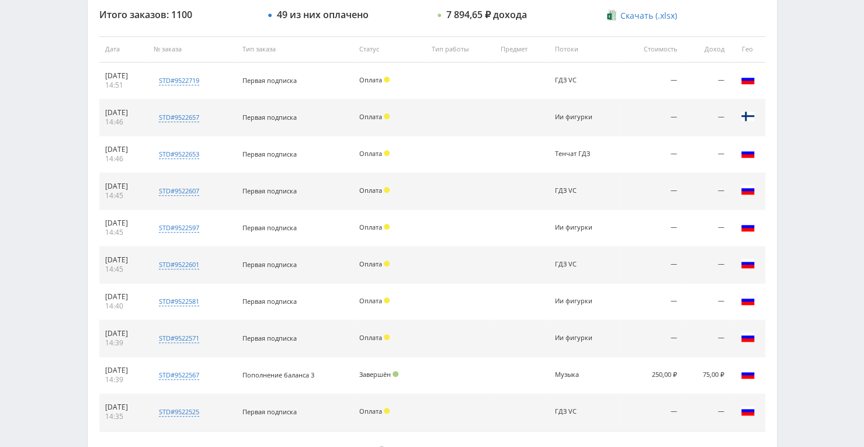
scroll to position [531, 0]
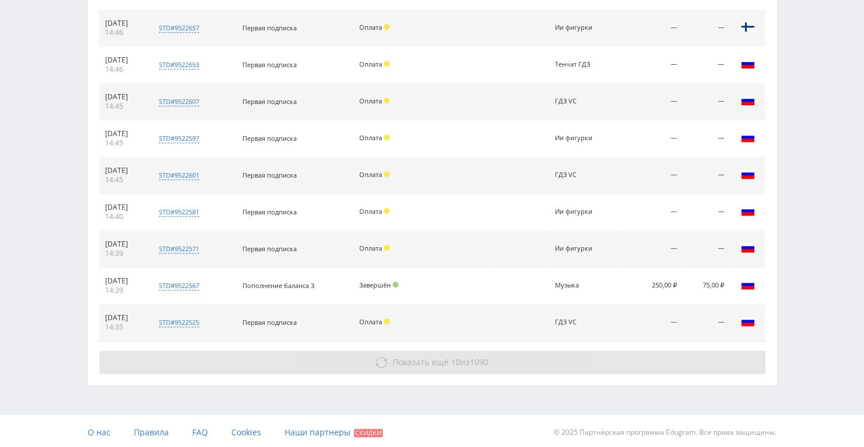
click at [439, 352] on button "Показать ещё 10 из 1090" at bounding box center [432, 362] width 666 height 23
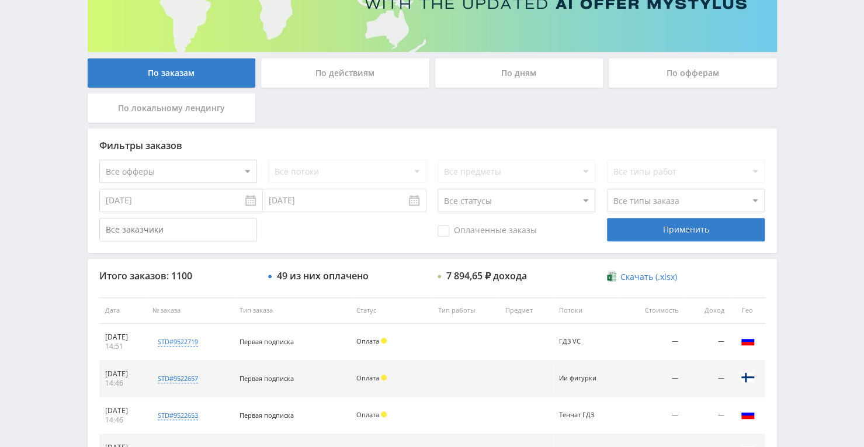
scroll to position [0, 0]
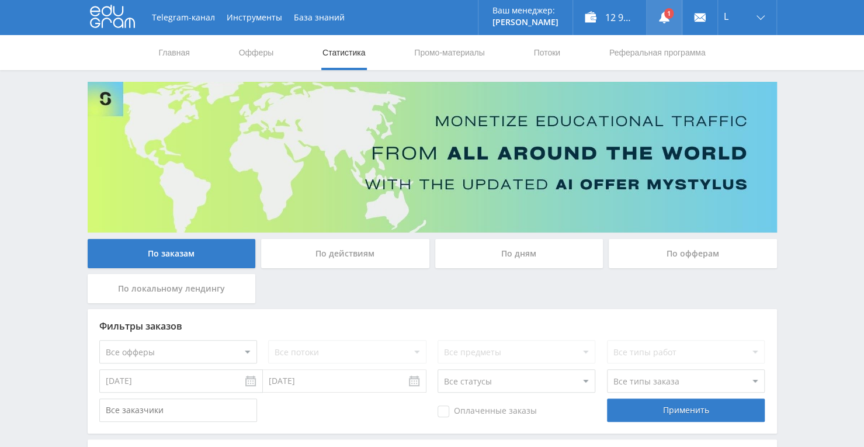
click at [661, 19] on use at bounding box center [664, 18] width 11 height 12
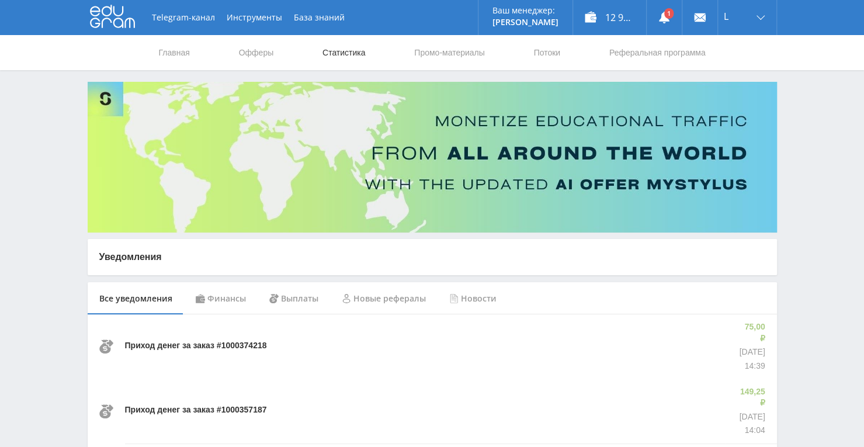
click at [330, 50] on link "Статистика" at bounding box center [344, 52] width 46 height 35
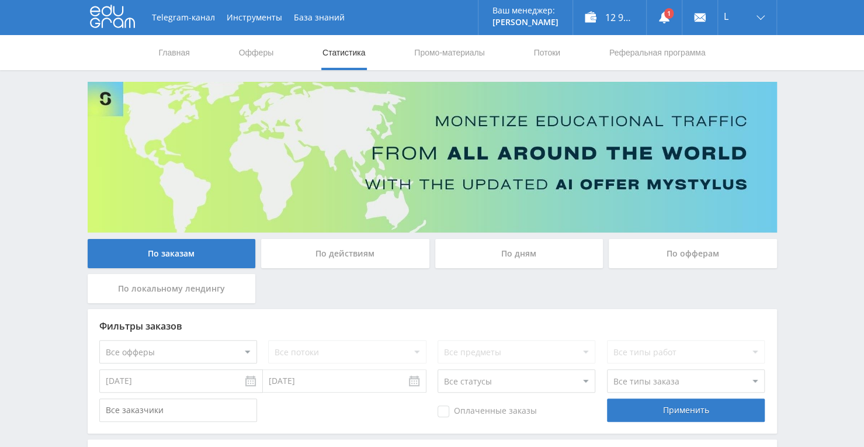
click at [535, 259] on div "По дням" at bounding box center [519, 253] width 168 height 29
click at [0, 0] on input "По дням" at bounding box center [0, 0] width 0 height 0
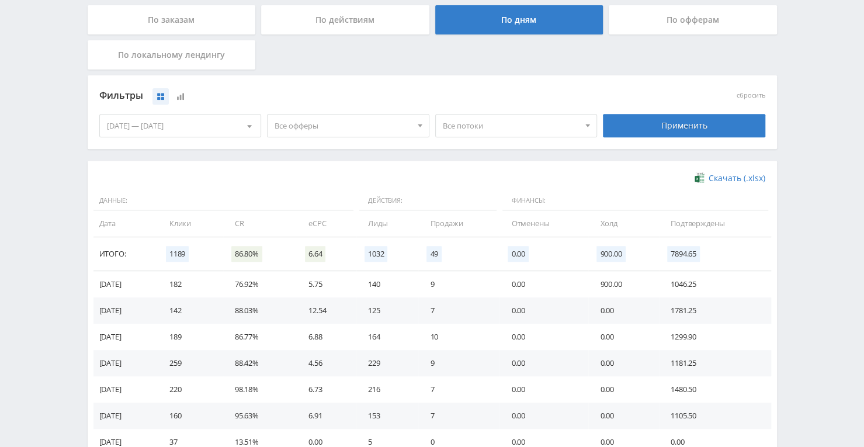
scroll to position [292, 0]
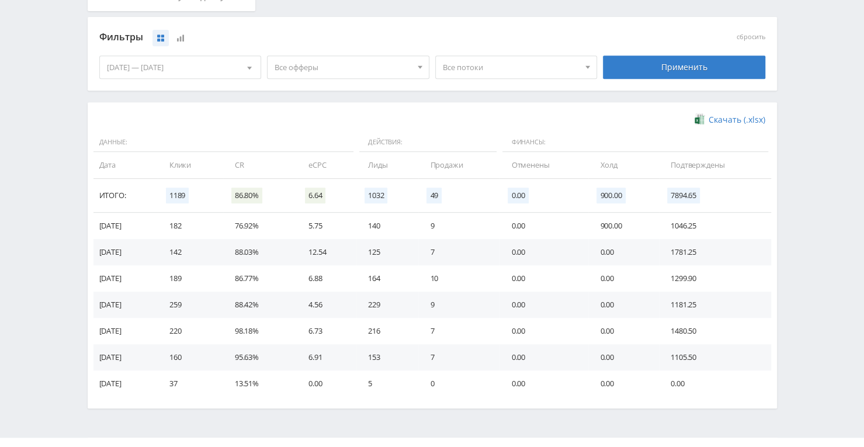
click at [515, 324] on td "0.00" at bounding box center [544, 331] width 89 height 26
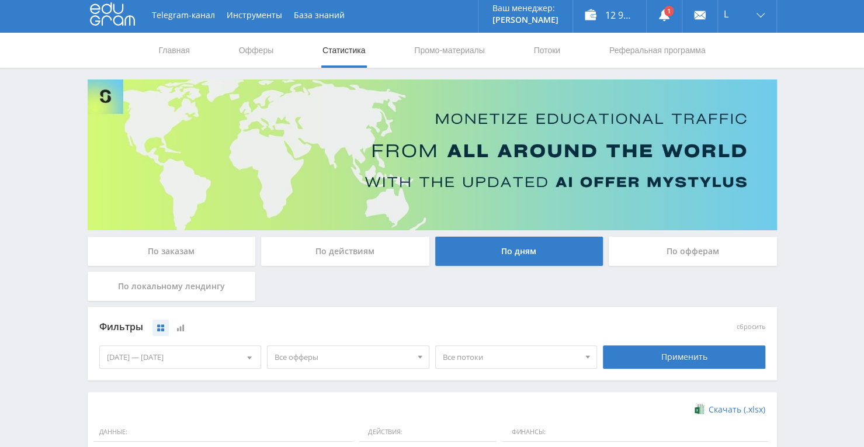
scroll to position [0, 0]
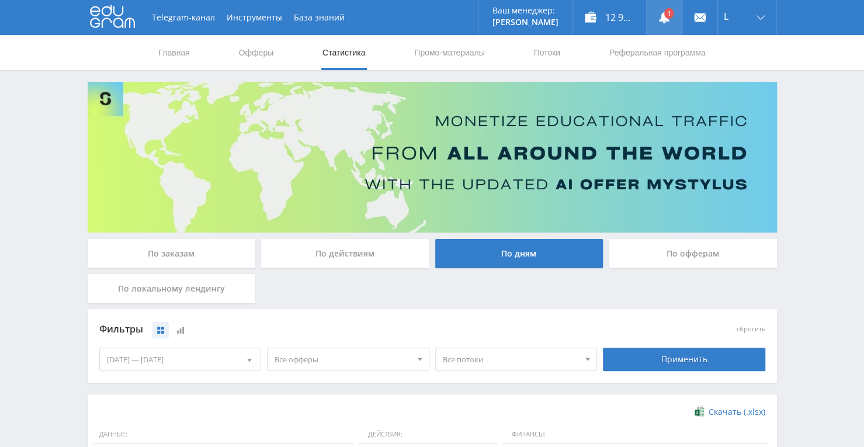
click at [668, 20] on use at bounding box center [664, 18] width 11 height 12
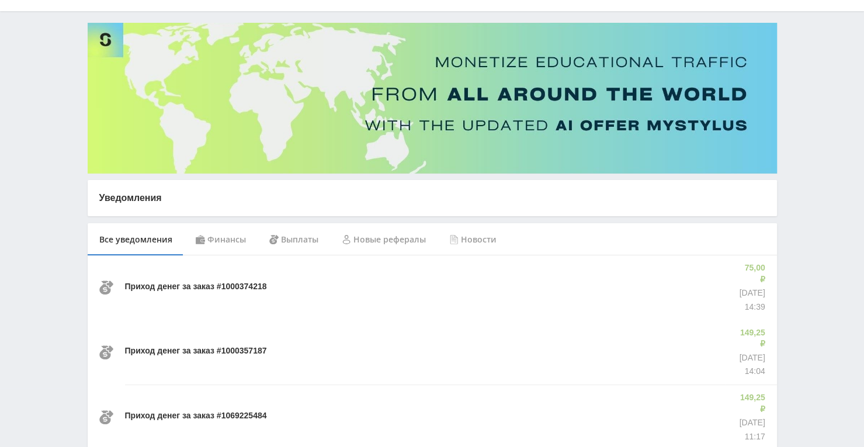
scroll to position [117, 0]
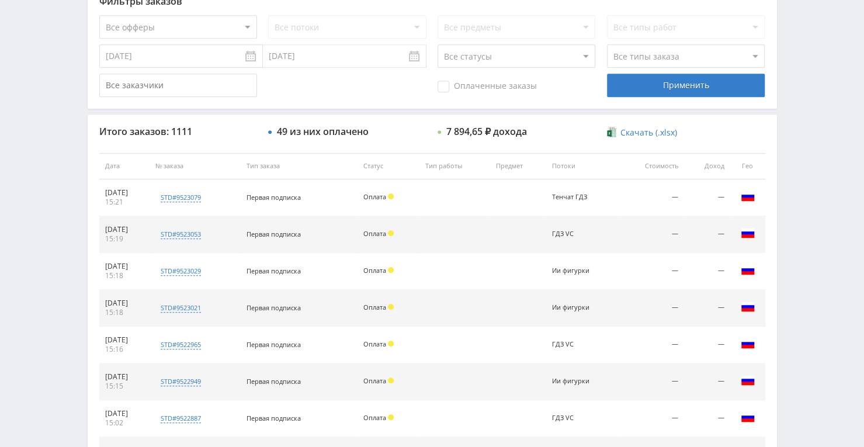
scroll to position [208, 0]
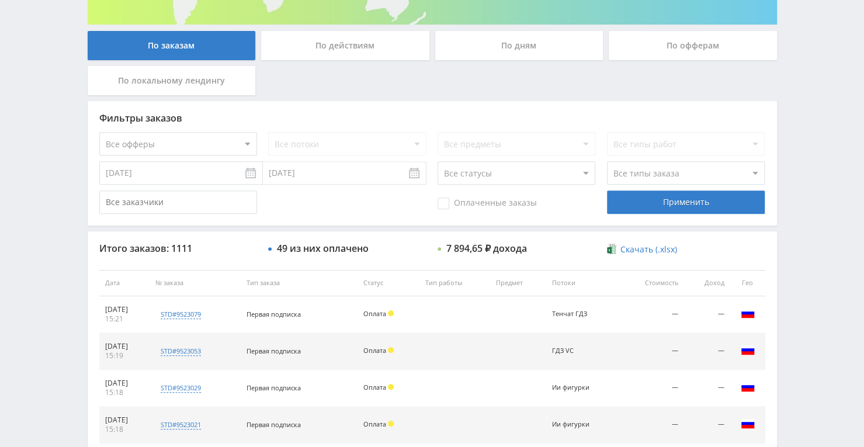
click at [541, 34] on div "По дням" at bounding box center [519, 45] width 168 height 29
click at [0, 0] on input "По дням" at bounding box center [0, 0] width 0 height 0
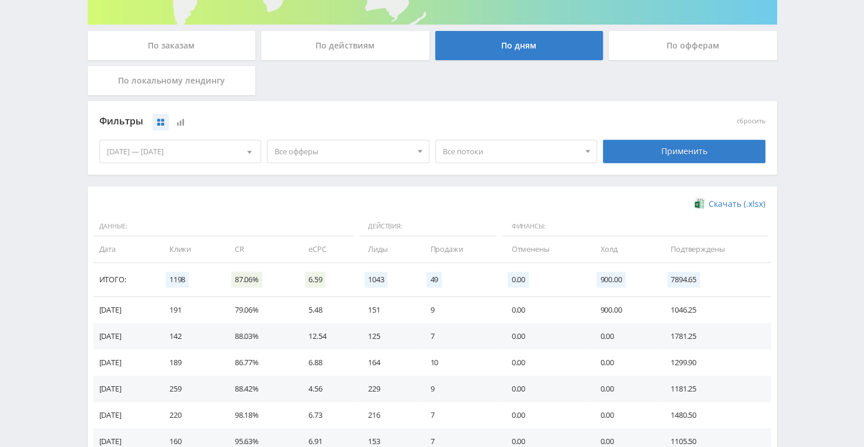
scroll to position [317, 0]
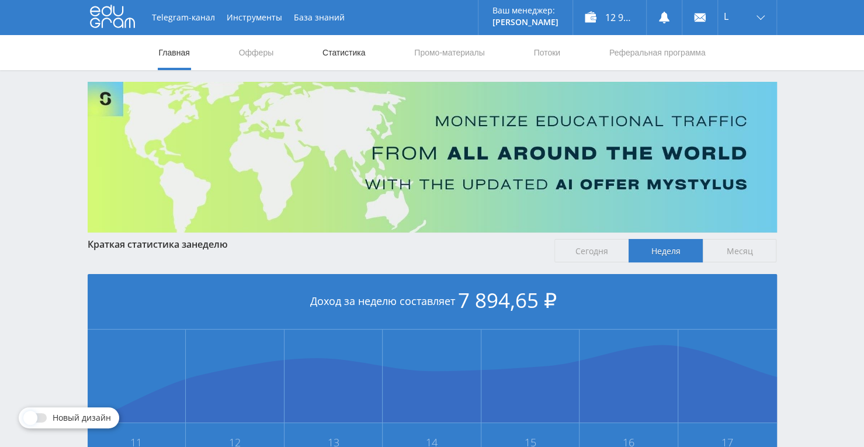
click at [363, 47] on link "Статистика" at bounding box center [344, 52] width 46 height 35
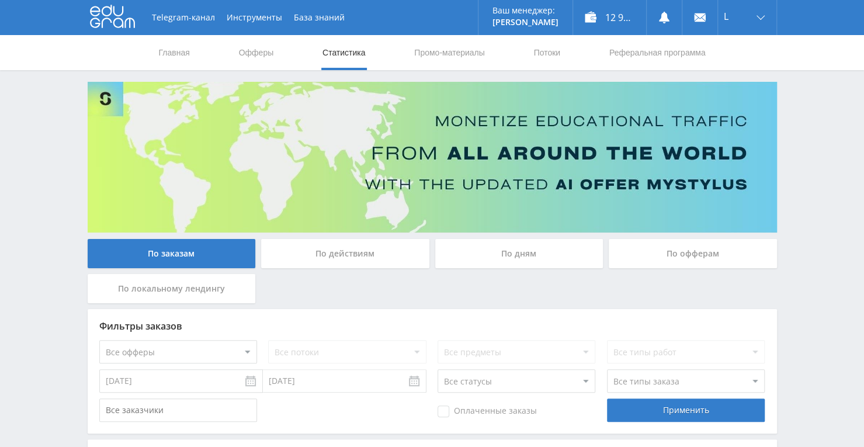
click at [490, 243] on div "По дням" at bounding box center [519, 253] width 168 height 29
click at [0, 0] on input "По дням" at bounding box center [0, 0] width 0 height 0
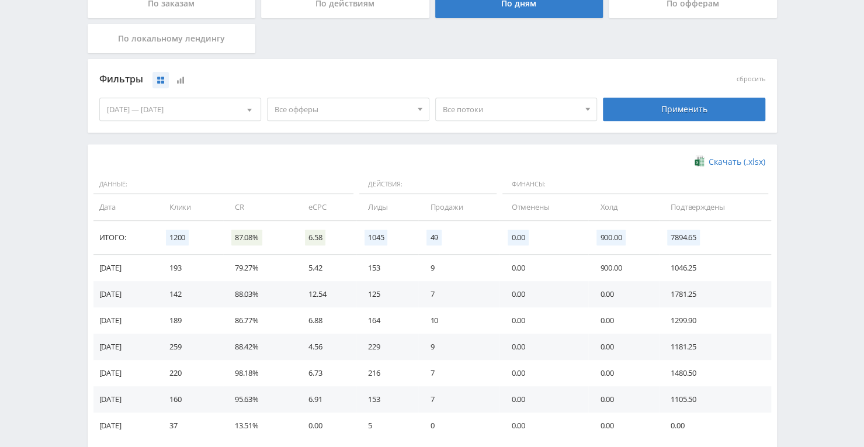
scroll to position [268, 0]
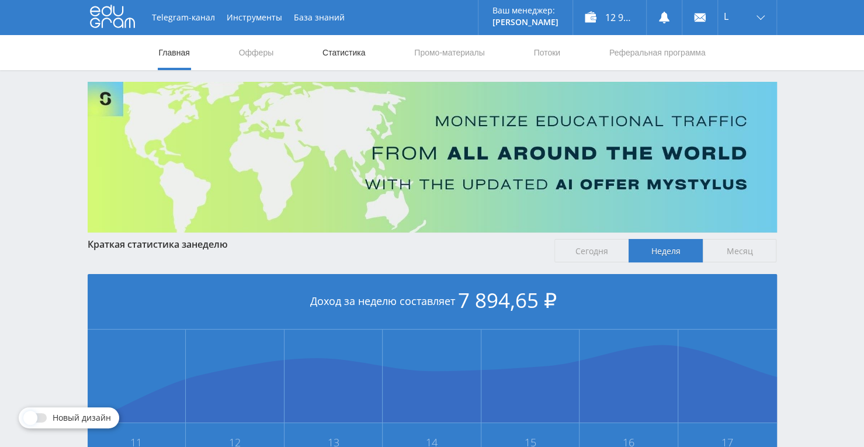
click at [361, 51] on link "Статистика" at bounding box center [344, 52] width 46 height 35
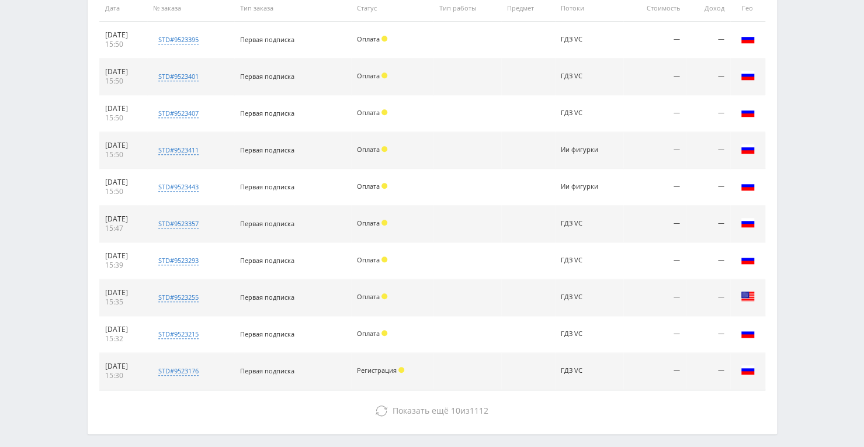
scroll to position [500, 0]
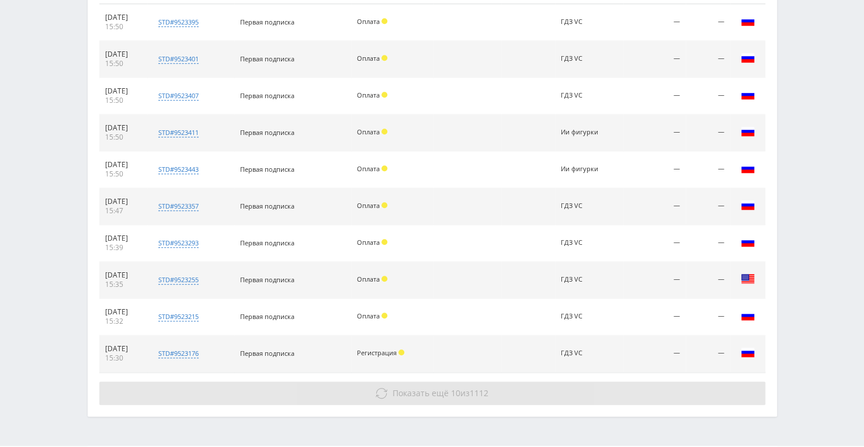
click at [411, 387] on span "Показать ещё" at bounding box center [421, 392] width 56 height 11
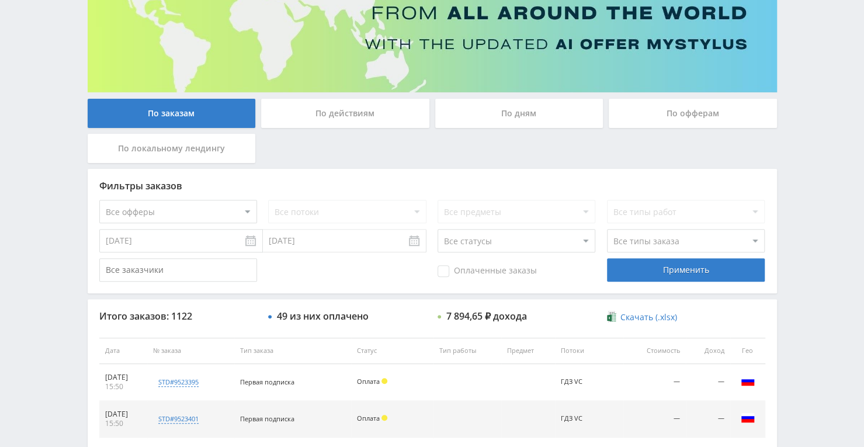
scroll to position [0, 0]
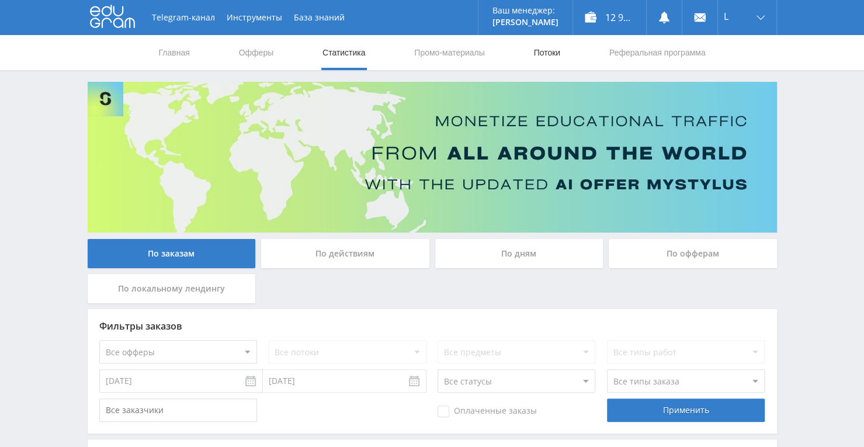
click at [541, 46] on link "Потоки" at bounding box center [546, 52] width 29 height 35
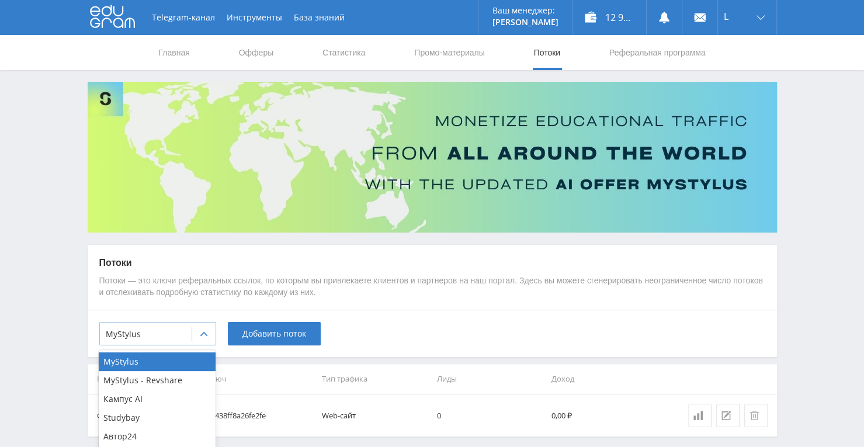
click at [202, 330] on icon at bounding box center [203, 334] width 9 height 9
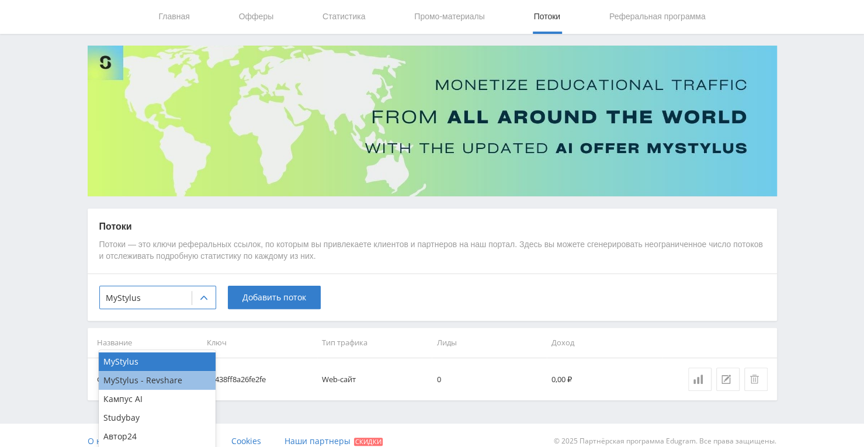
scroll to position [47, 0]
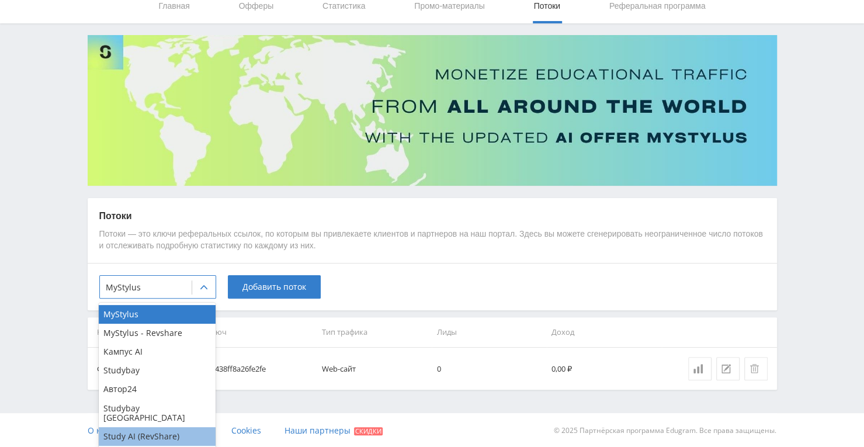
click at [174, 429] on div "Study AI (RevShare)" at bounding box center [157, 436] width 117 height 19
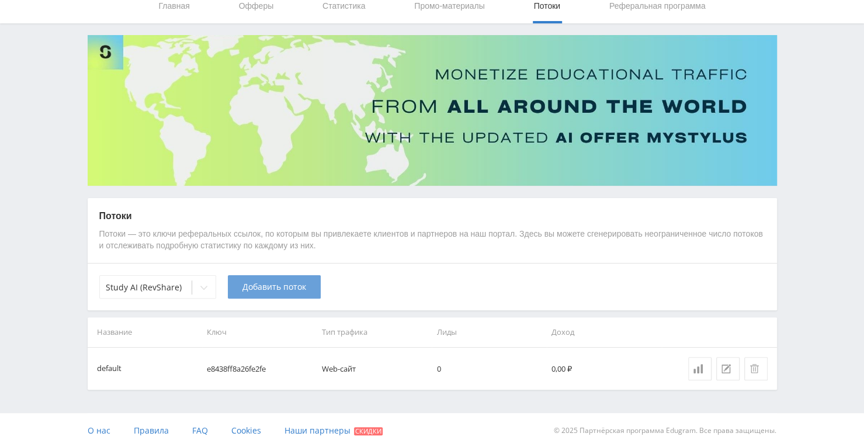
click at [270, 284] on span "Добавить поток" at bounding box center [274, 286] width 64 height 9
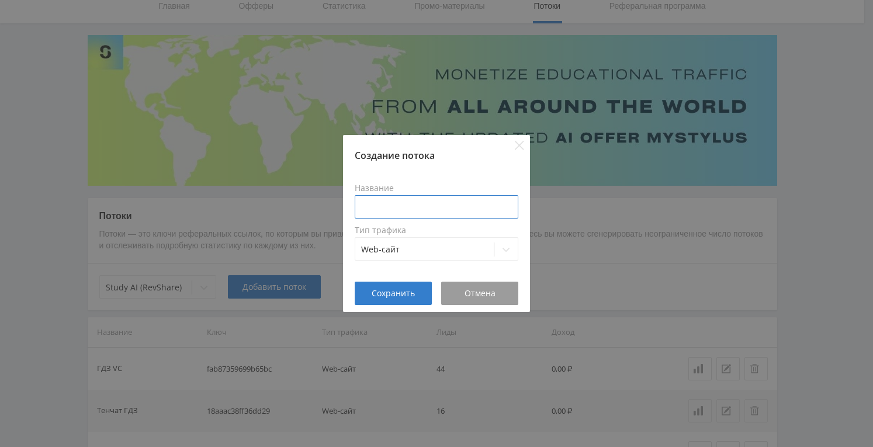
click at [380, 209] on input at bounding box center [437, 206] width 164 height 23
type input "h"
type input "р"
type input "ЧБ тенчат"
click at [398, 294] on span "Сохранить" at bounding box center [393, 293] width 43 height 9
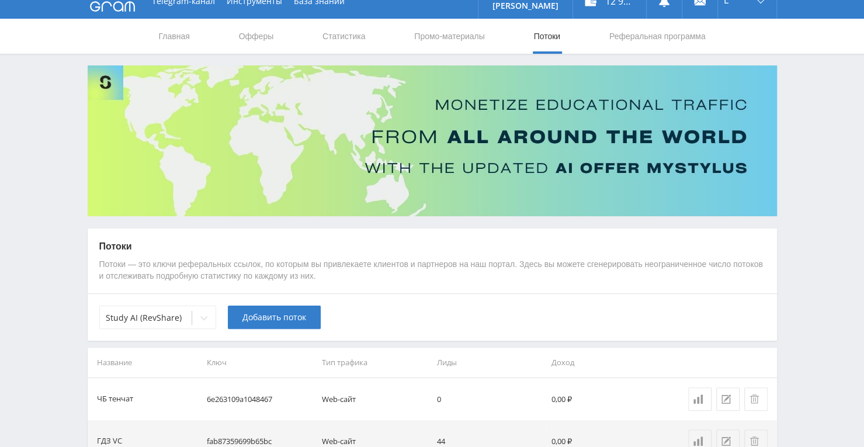
scroll to position [0, 0]
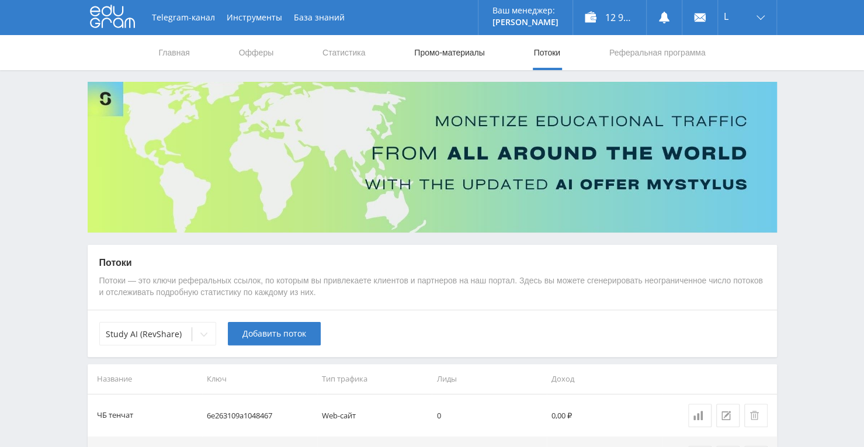
click at [463, 48] on link "Промо-материалы" at bounding box center [449, 52] width 72 height 35
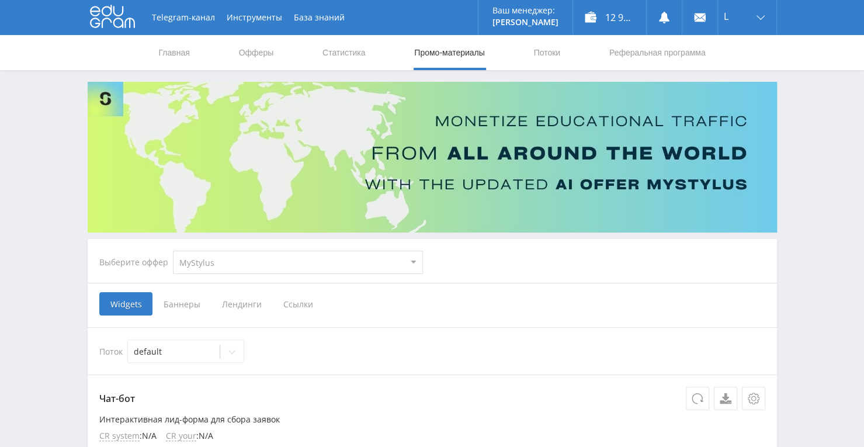
click at [312, 262] on select "MyStylus MyStylus - Revshare Кампус AI Studybay Автор24 Studybay Brazil Study A…" at bounding box center [298, 262] width 250 height 23
select select "376"
click at [173, 251] on select "MyStylus MyStylus - Revshare Кампус AI Studybay Автор24 Studybay Brazil Study A…" at bounding box center [298, 262] width 250 height 23
select select "376"
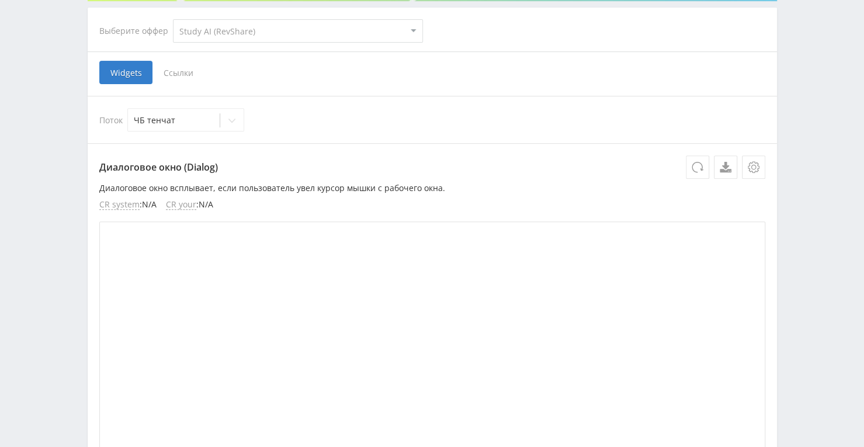
scroll to position [234, 0]
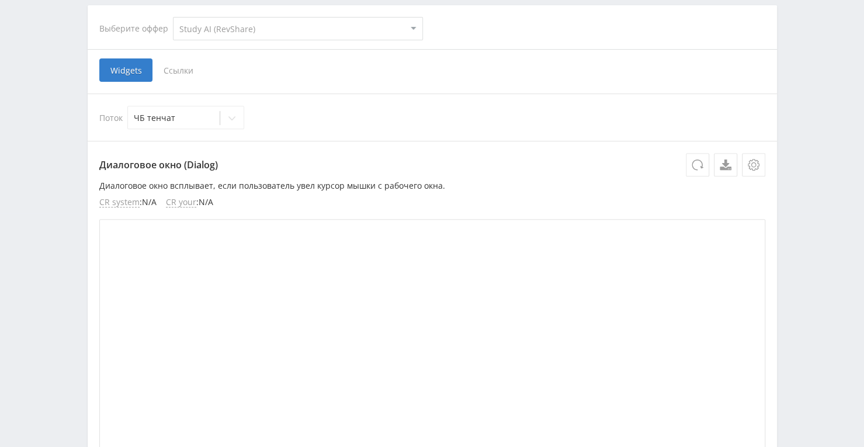
click at [190, 79] on span "Ссылки" at bounding box center [178, 69] width 52 height 23
click at [0, 0] on input "Ссылки" at bounding box center [0, 0] width 0 height 0
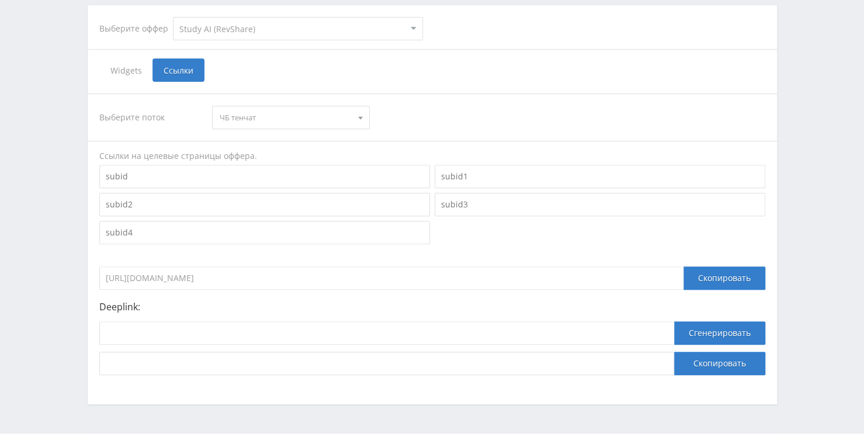
click at [238, 344] on div at bounding box center [386, 336] width 575 height 30
click at [237, 337] on input at bounding box center [386, 332] width 575 height 23
paste input "https://study24.ai/chat/open_ai_image_bot"
type input "https://study24.ai/chat/open_ai_image_bot"
click at [694, 327] on button "Сгенерировать" at bounding box center [719, 332] width 91 height 23
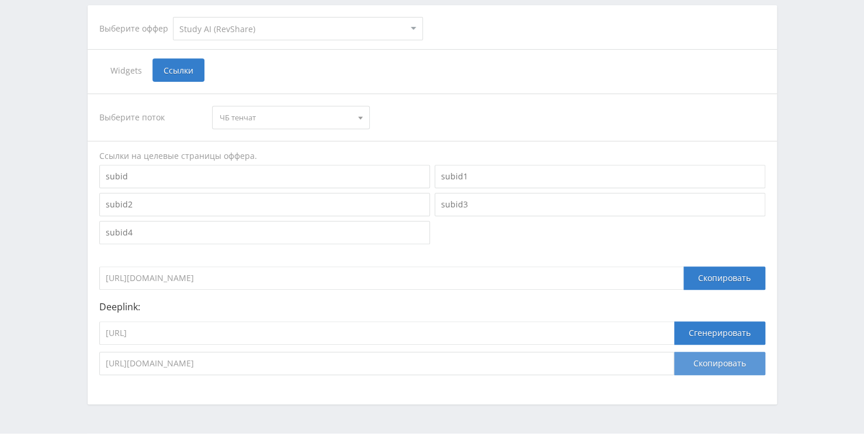
click at [703, 363] on button "Скопировать" at bounding box center [719, 363] width 91 height 23
drag, startPoint x: 311, startPoint y: 334, endPoint x: 68, endPoint y: 334, distance: 243.0
click at [68, 334] on div "Telegram-канал Инструменты База знаний Ваш менеджер: Alex Alex Online @edugram_…" at bounding box center [432, 117] width 864 height 702
paste input "google_image"
type input "https://study24.ai/chat/google_image"
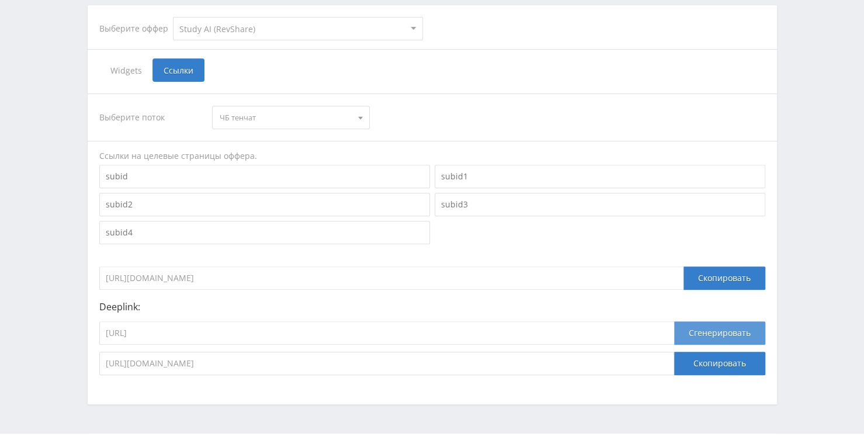
click at [698, 339] on button "Сгенерировать" at bounding box center [719, 332] width 91 height 23
click at [695, 359] on button "Скопировать" at bounding box center [719, 363] width 91 height 23
drag, startPoint x: 260, startPoint y: 330, endPoint x: 98, endPoint y: 332, distance: 161.9
click at [94, 333] on div "Выберите поток ЧБ тенчат ЧБ тенчат ГДЗ VC Тенчат ГДЗ Гитхаб музыка Задачи стади…" at bounding box center [432, 234] width 689 height 305
paste input "midjourney_toe_bot"
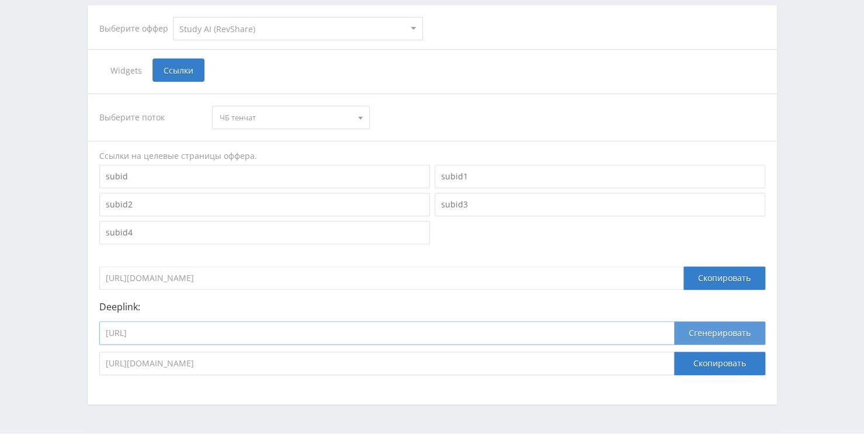
type input "https://study24.ai/chat/midjourney_toe_bot"
click at [720, 339] on button "Сгенерировать" at bounding box center [719, 332] width 91 height 23
click at [702, 362] on button "Скопировать" at bounding box center [719, 363] width 91 height 23
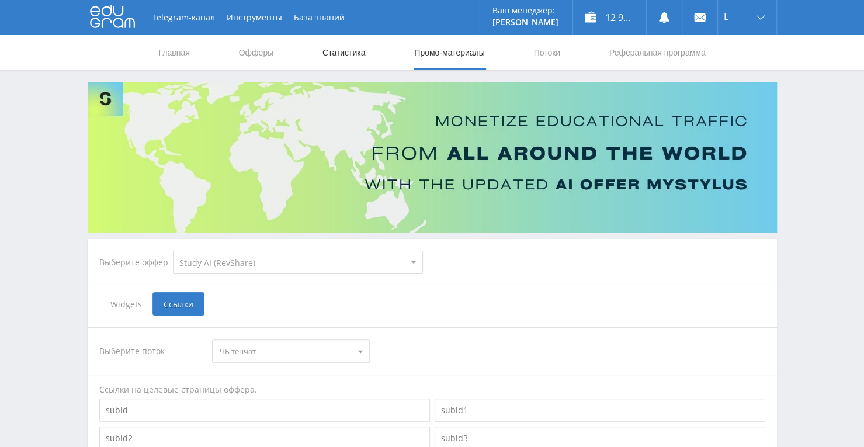
click at [339, 50] on link "Статистика" at bounding box center [344, 52] width 46 height 35
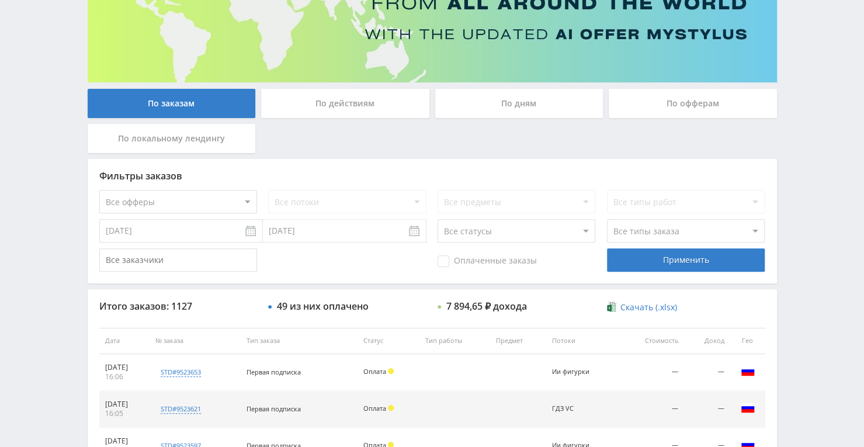
scroll to position [150, 0]
click at [522, 109] on div "По дням" at bounding box center [519, 103] width 168 height 29
click at [0, 0] on input "По дням" at bounding box center [0, 0] width 0 height 0
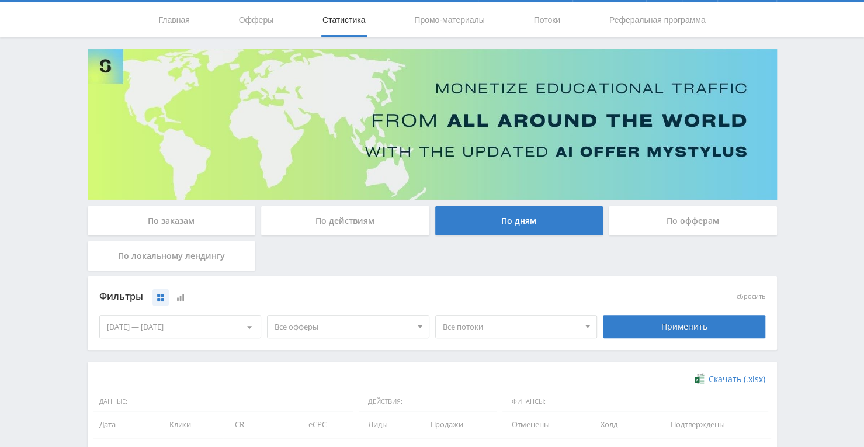
scroll to position [0, 0]
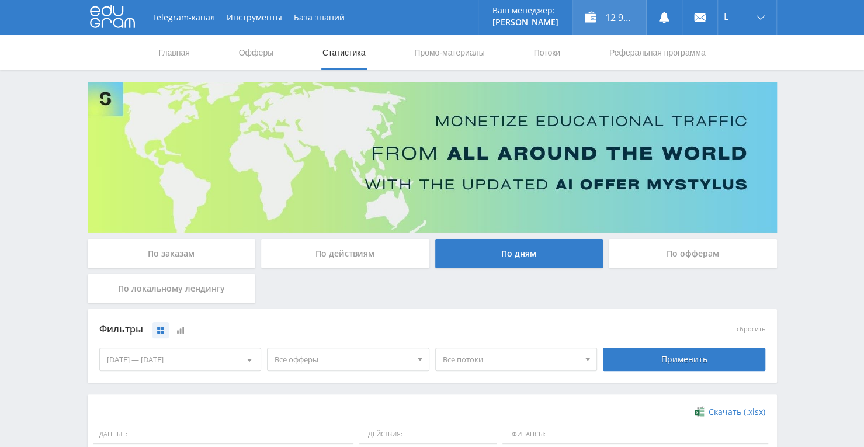
click at [604, 8] on div "12 913,80 ₽" at bounding box center [609, 17] width 73 height 35
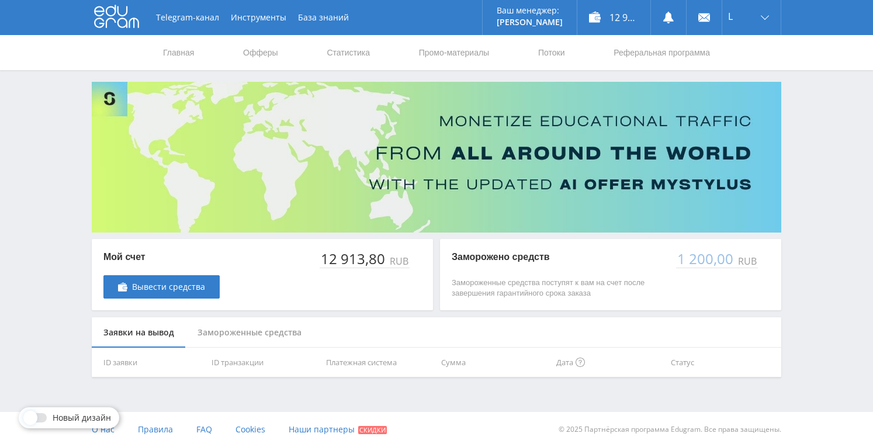
click at [251, 334] on div "Замороженные средства" at bounding box center [249, 332] width 127 height 31
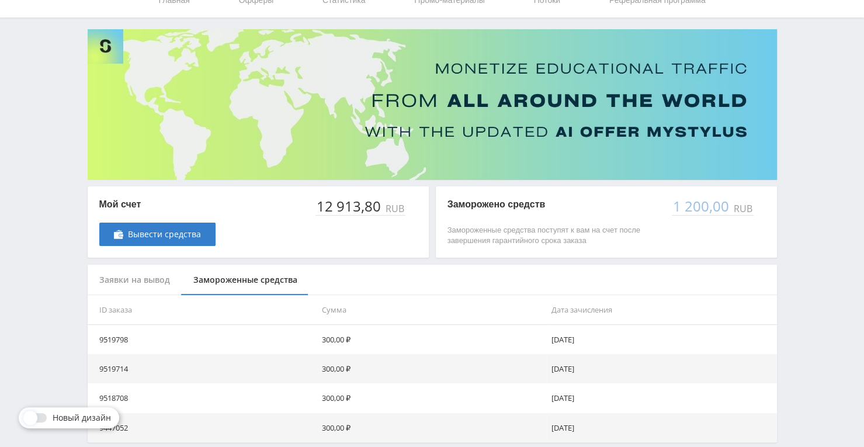
scroll to position [105, 0]
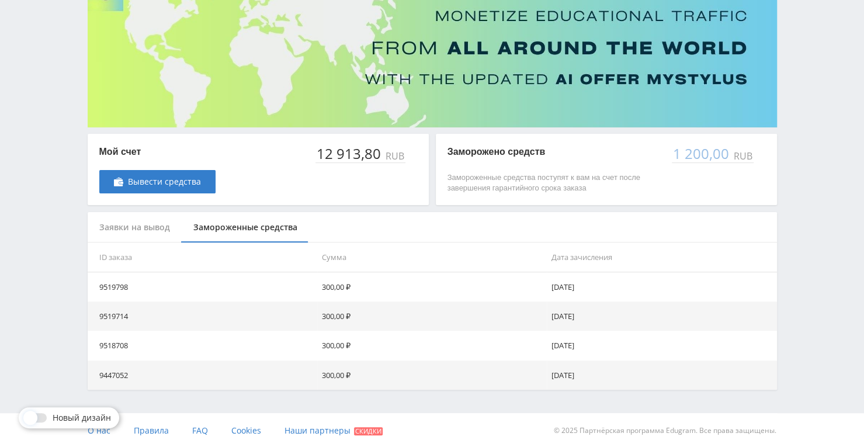
click at [354, 339] on td "300,00 ₽" at bounding box center [432, 345] width 230 height 29
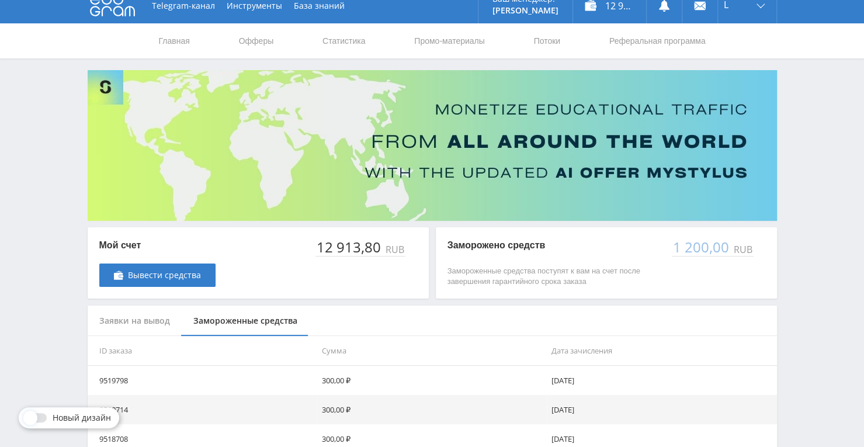
scroll to position [0, 0]
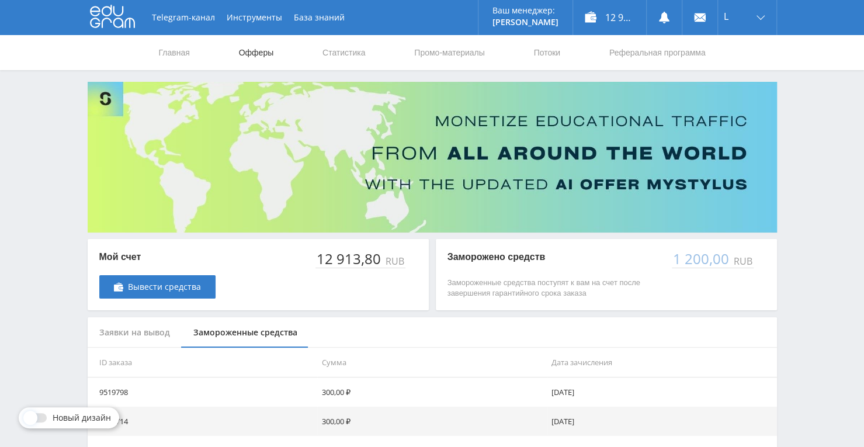
click at [252, 50] on link "Офферы" at bounding box center [256, 52] width 37 height 35
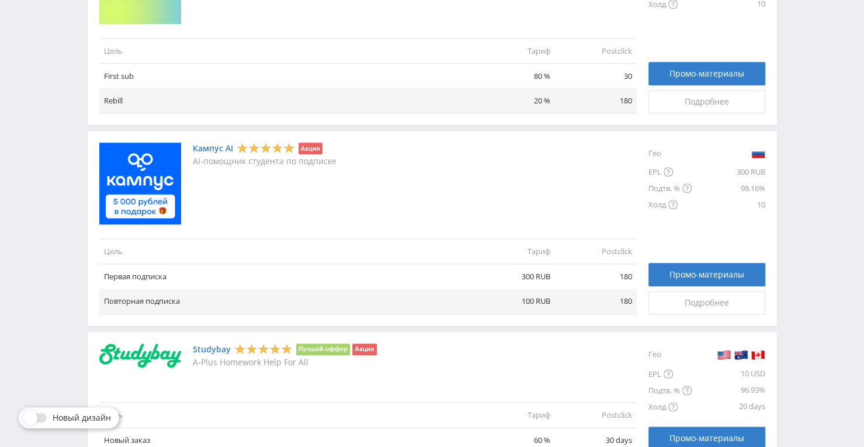
scroll to position [584, 0]
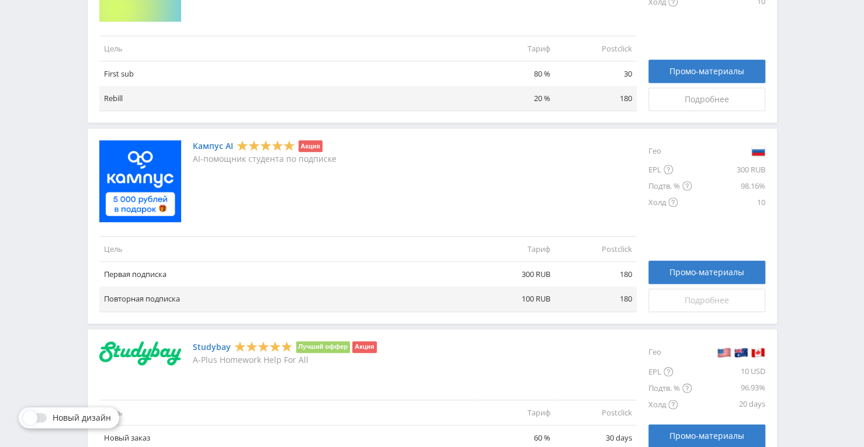
click at [696, 300] on span "Подробнее" at bounding box center [707, 300] width 44 height 9
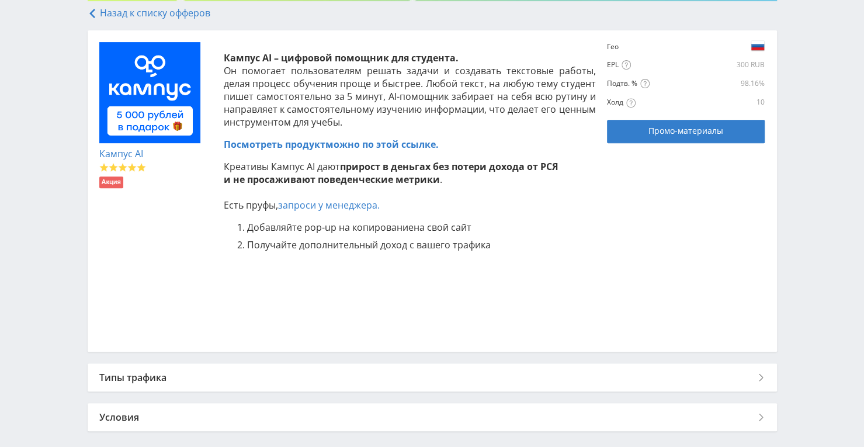
scroll to position [286, 0]
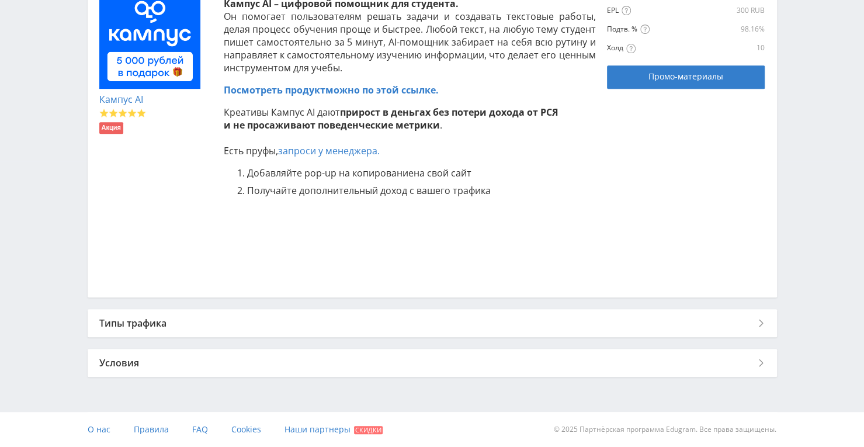
click at [392, 365] on div "Условия" at bounding box center [432, 363] width 689 height 28
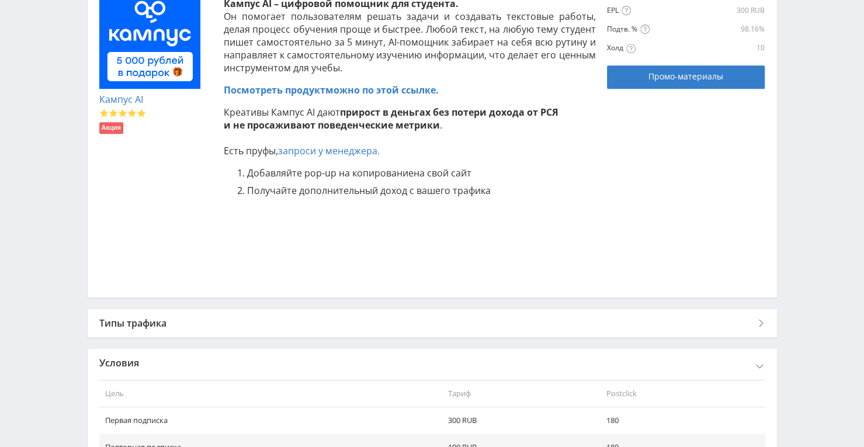
scroll to position [381, 0]
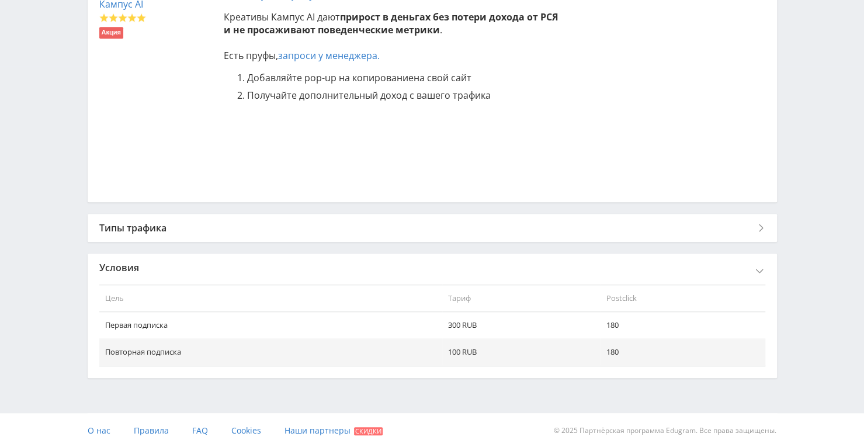
click at [418, 231] on div "Типы трафика" at bounding box center [432, 228] width 689 height 28
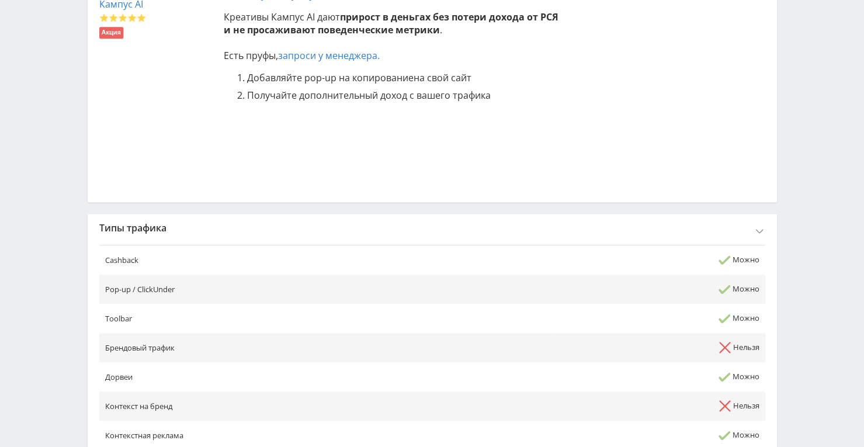
scroll to position [439, 0]
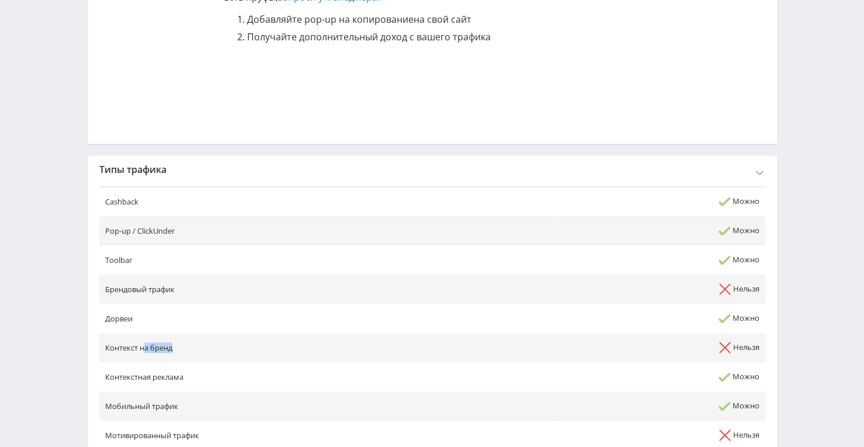
drag, startPoint x: 193, startPoint y: 348, endPoint x: 144, endPoint y: 344, distance: 49.2
click at [144, 344] on td "Контекст на бренд" at bounding box center [325, 347] width 453 height 29
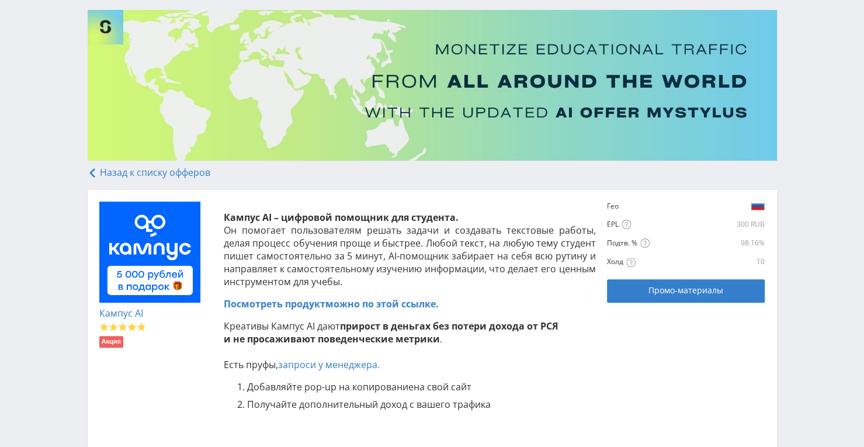
scroll to position [30, 0]
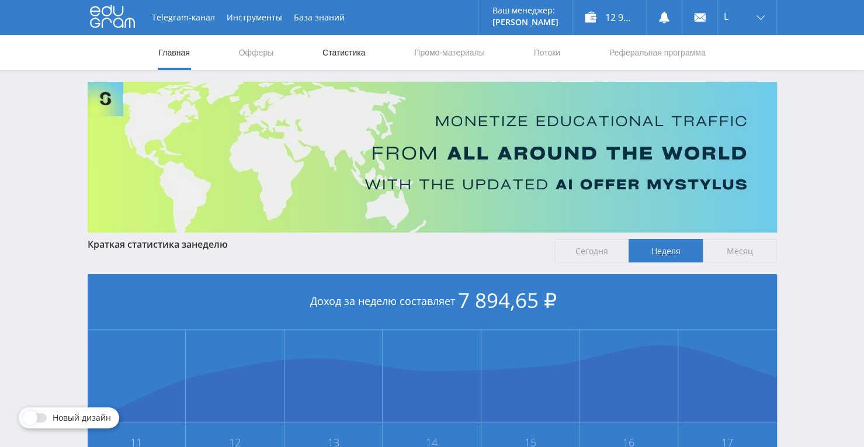
click at [362, 56] on link "Статистика" at bounding box center [344, 52] width 46 height 35
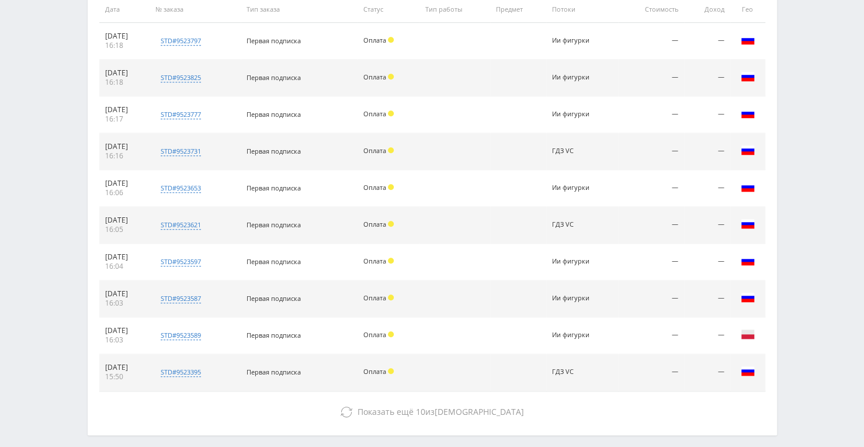
scroll to position [500, 0]
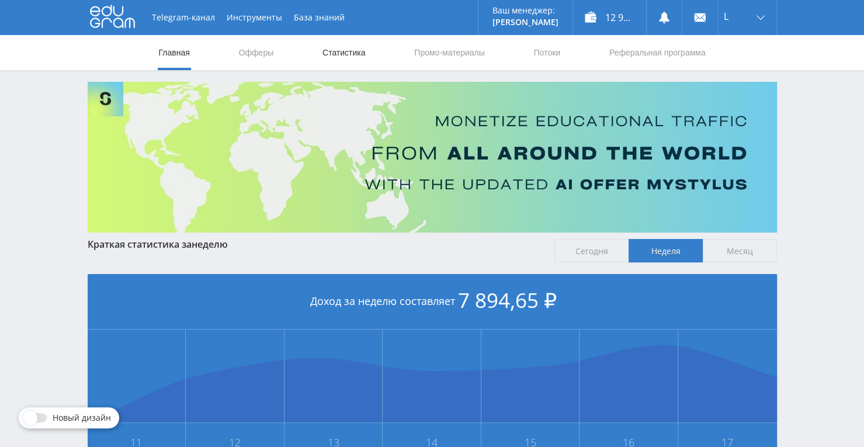
click at [337, 46] on link "Статистика" at bounding box center [344, 52] width 46 height 35
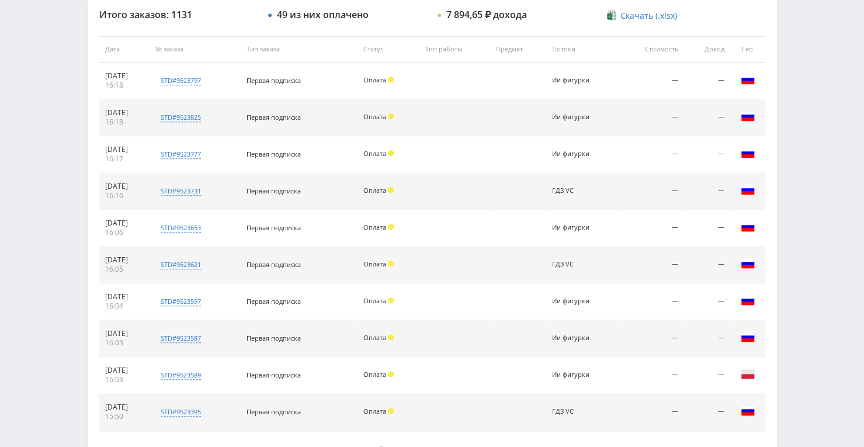
scroll to position [91, 0]
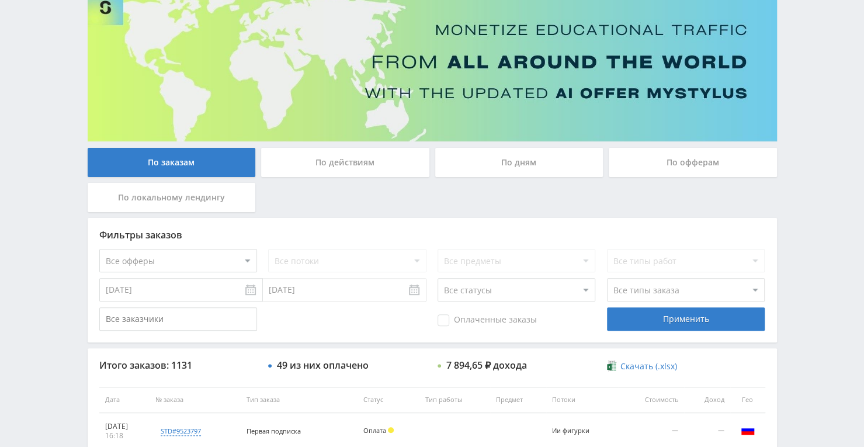
click at [486, 164] on div "По дням" at bounding box center [519, 162] width 168 height 29
click at [0, 0] on input "По дням" at bounding box center [0, 0] width 0 height 0
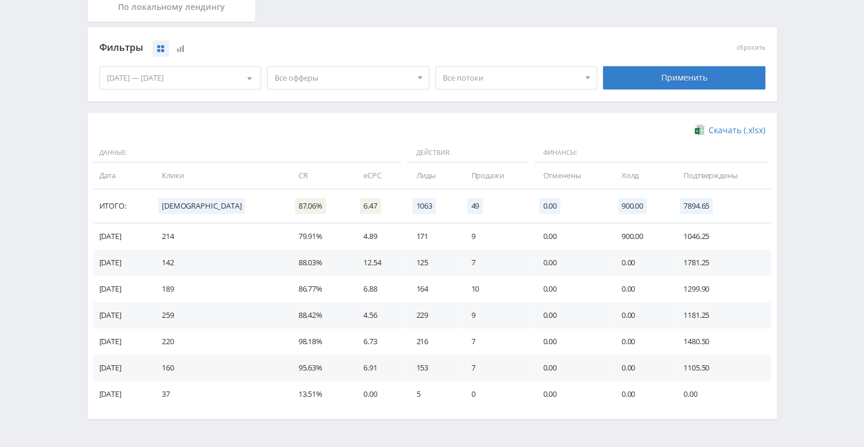
scroll to position [317, 0]
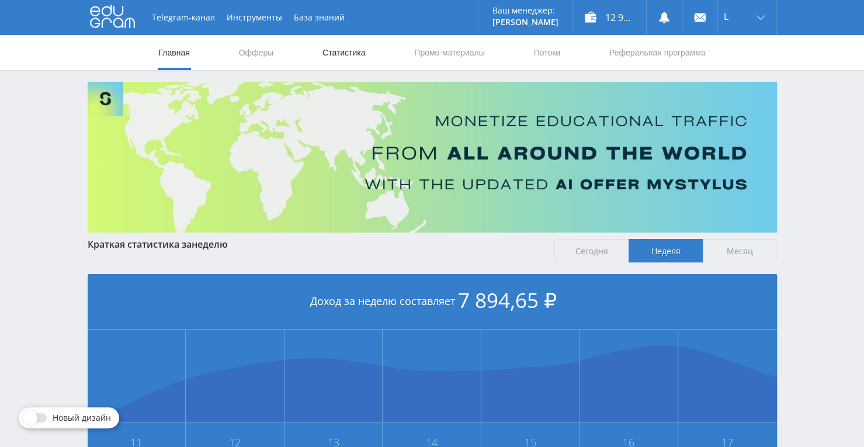
click at [352, 48] on link "Статистика" at bounding box center [344, 52] width 46 height 35
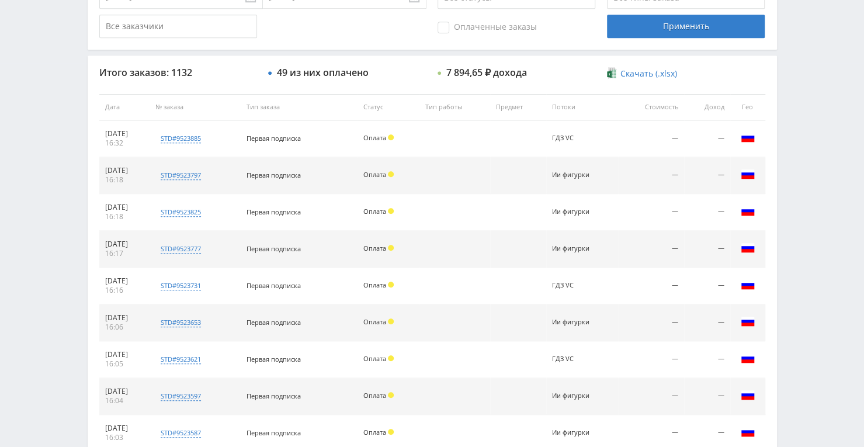
scroll to position [500, 0]
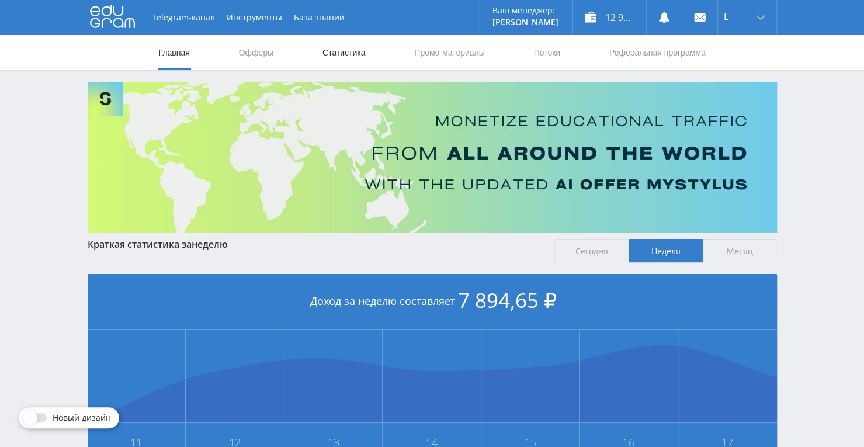
click at [349, 45] on link "Статистика" at bounding box center [344, 52] width 46 height 35
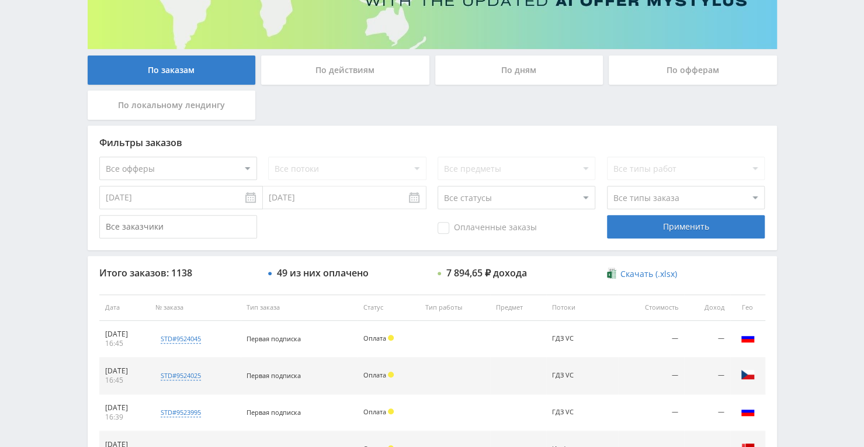
scroll to position [181, 0]
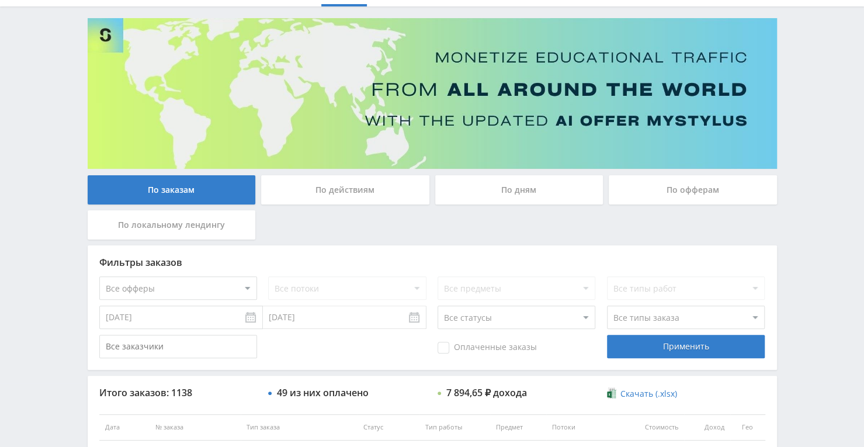
click at [511, 199] on div "По дням" at bounding box center [519, 189] width 168 height 29
click at [0, 0] on input "По дням" at bounding box center [0, 0] width 0 height 0
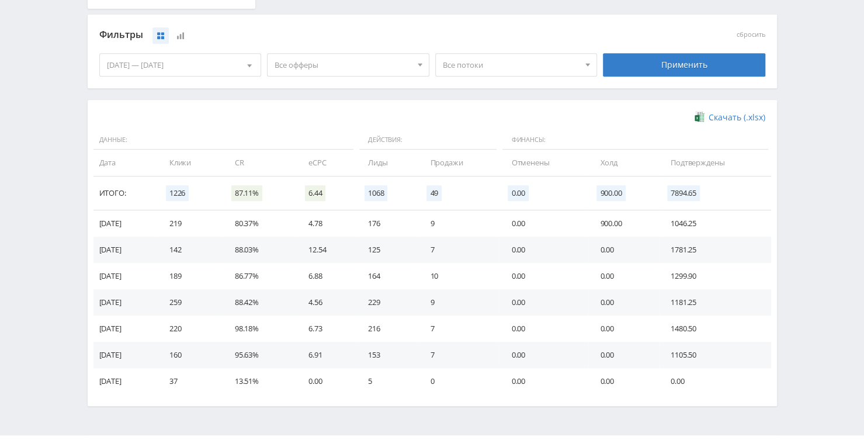
scroll to position [297, 0]
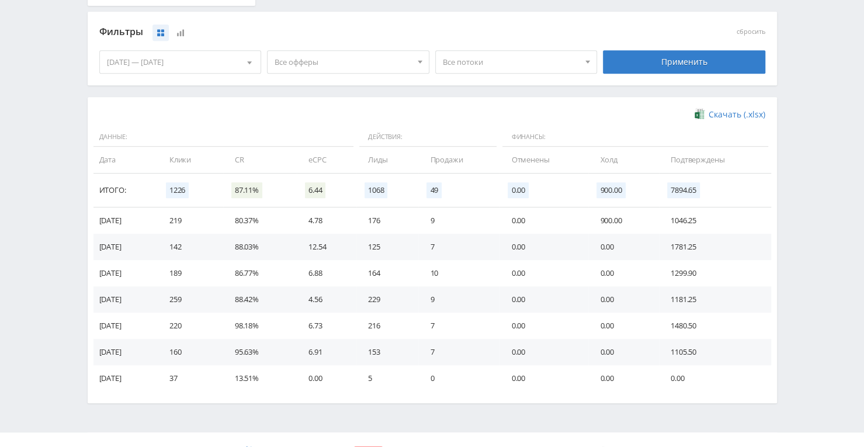
click at [380, 67] on span "Все офферы" at bounding box center [343, 62] width 137 height 22
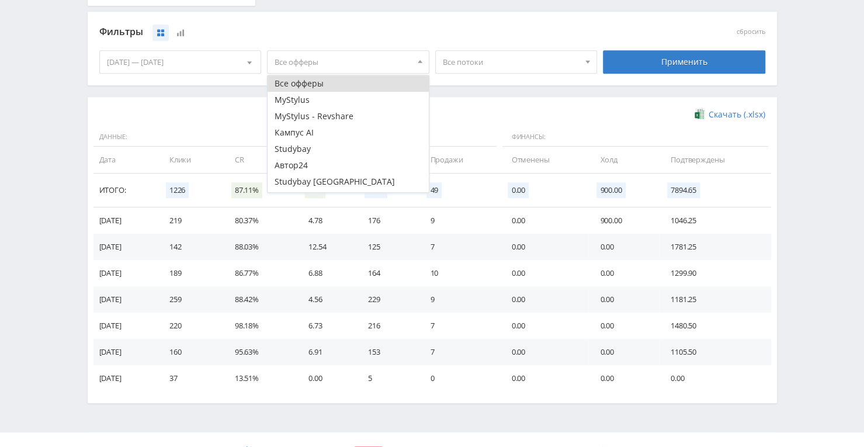
click at [509, 64] on span "Все потоки" at bounding box center [511, 62] width 137 height 22
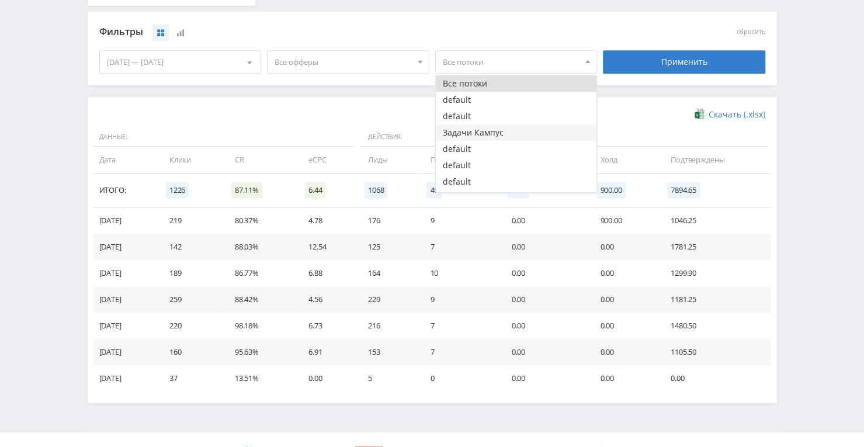
click at [509, 131] on button "Задачи Кампус" at bounding box center [516, 132] width 161 height 16
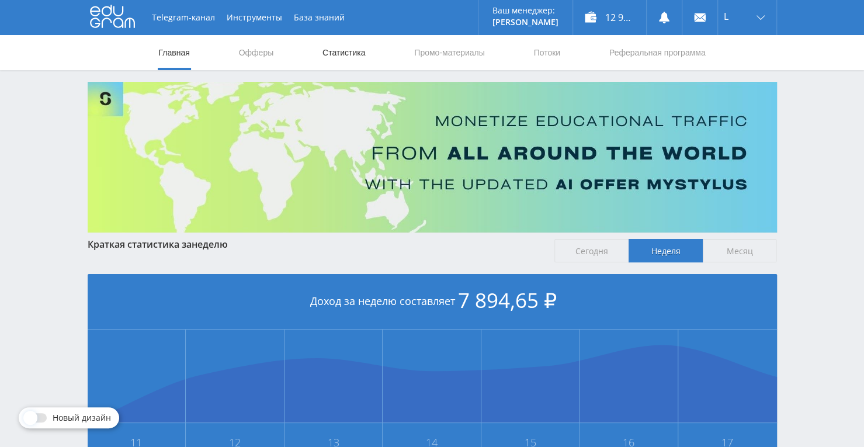
click at [330, 58] on link "Статистика" at bounding box center [344, 52] width 46 height 35
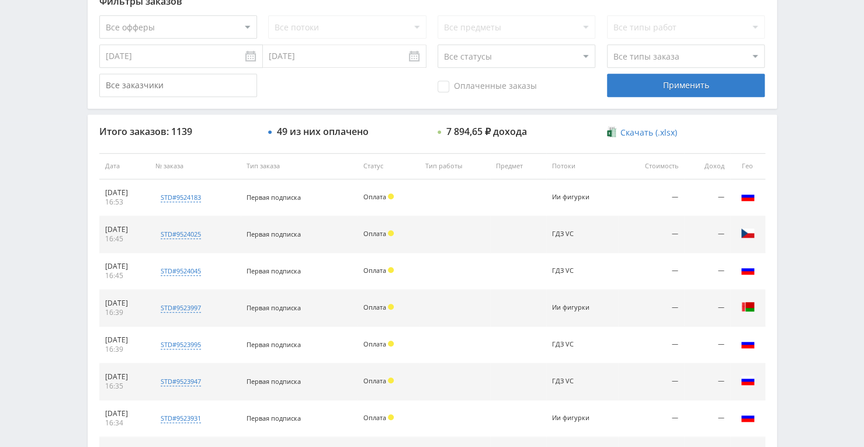
scroll to position [500, 0]
